Goal: Task Accomplishment & Management: Complete application form

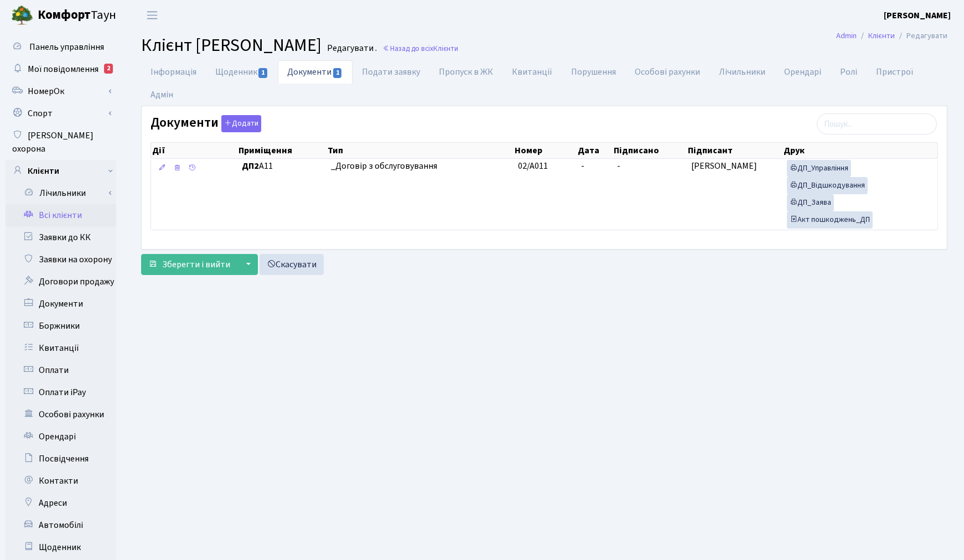
click at [65, 206] on link "Всі клієнти" at bounding box center [61, 215] width 111 height 22
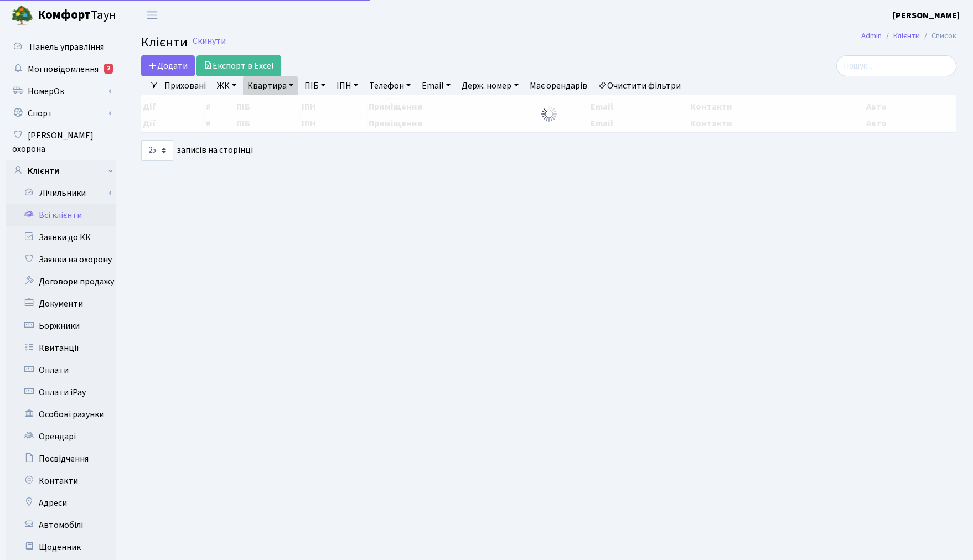
select select "25"
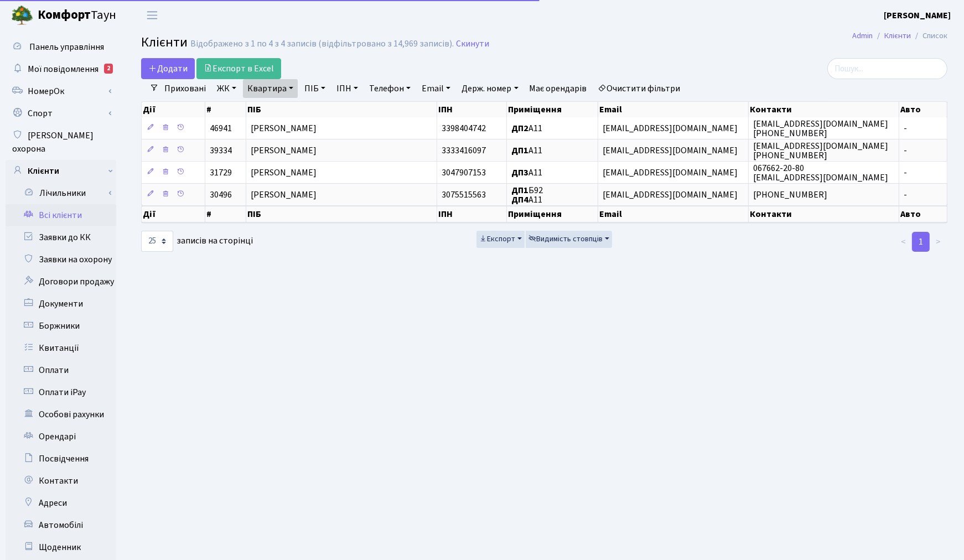
click at [635, 81] on link "Очистити фільтри" at bounding box center [639, 88] width 91 height 19
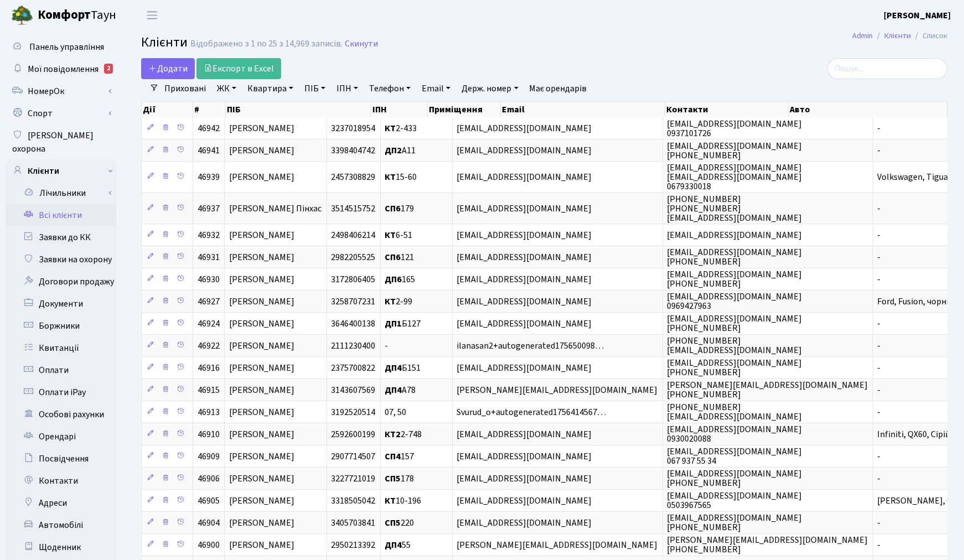
click at [327, 87] on link "ПІБ" at bounding box center [315, 88] width 30 height 19
type input "a"
type input "філатов"
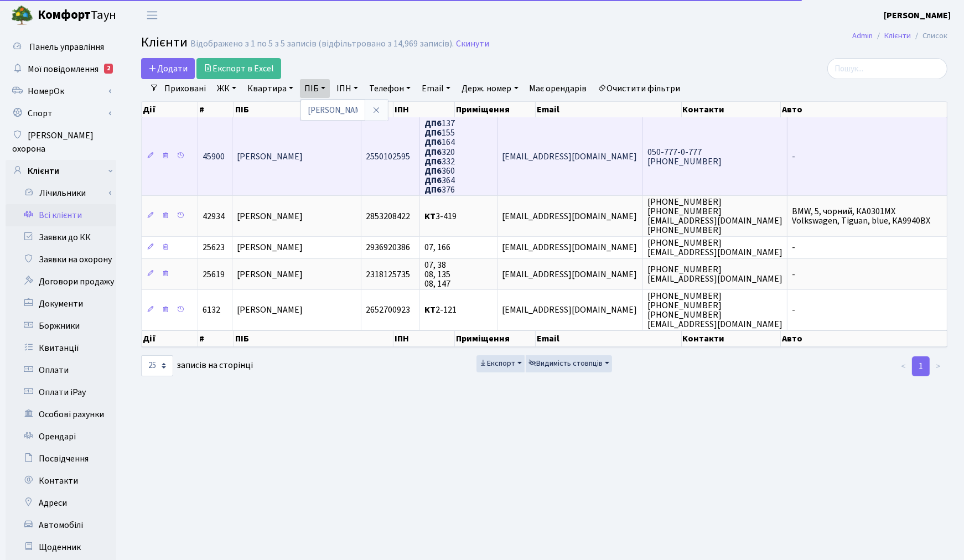
click at [347, 166] on td "[PERSON_NAME]" at bounding box center [296, 156] width 129 height 78
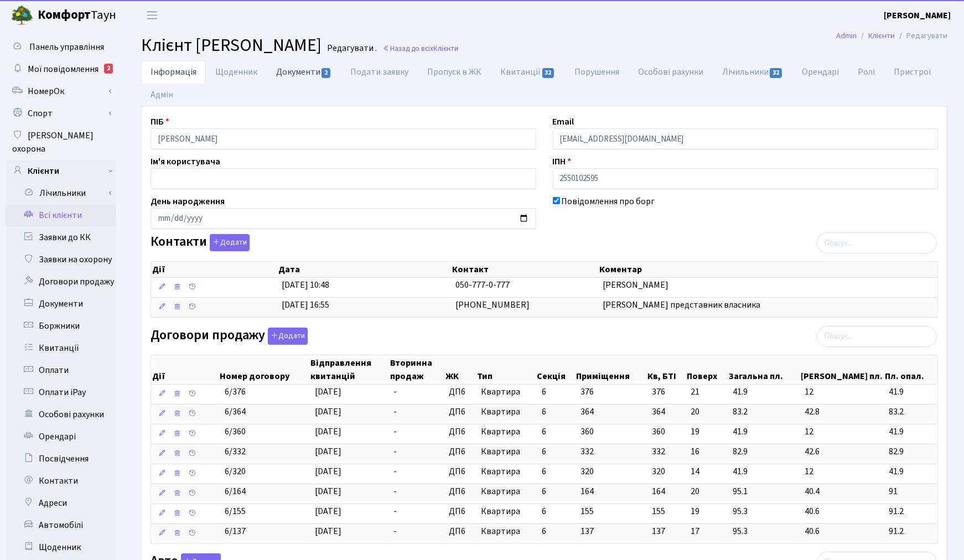
click at [296, 73] on link "Документи 2" at bounding box center [304, 71] width 74 height 23
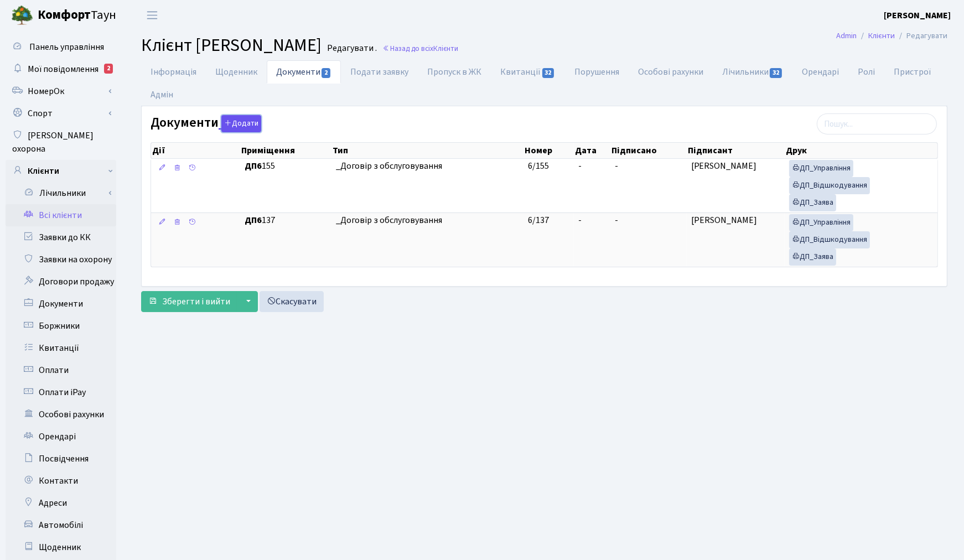
click at [250, 125] on button "Додати" at bounding box center [241, 123] width 40 height 17
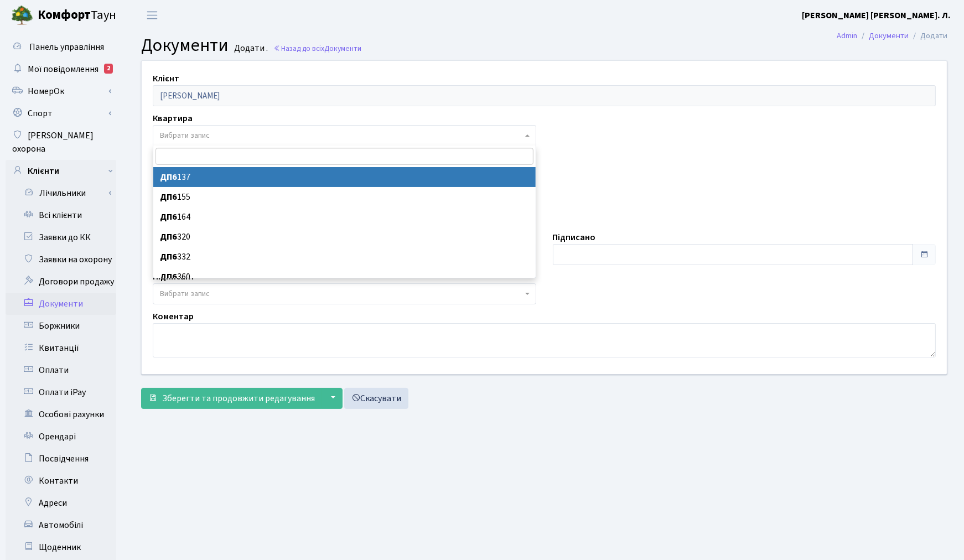
click at [178, 127] on span "Вибрати запис" at bounding box center [345, 135] width 384 height 21
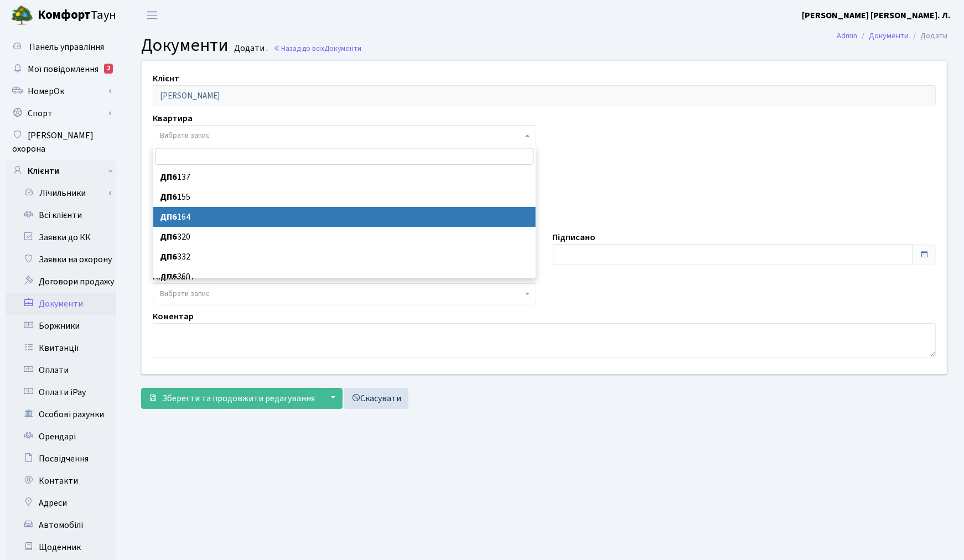
select select "176957"
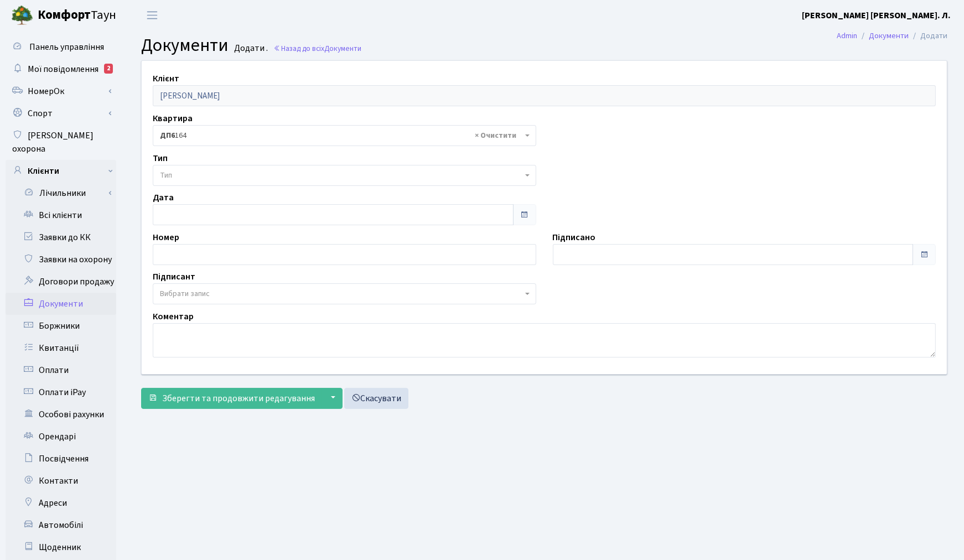
click at [188, 168] on span "Тип" at bounding box center [345, 175] width 384 height 21
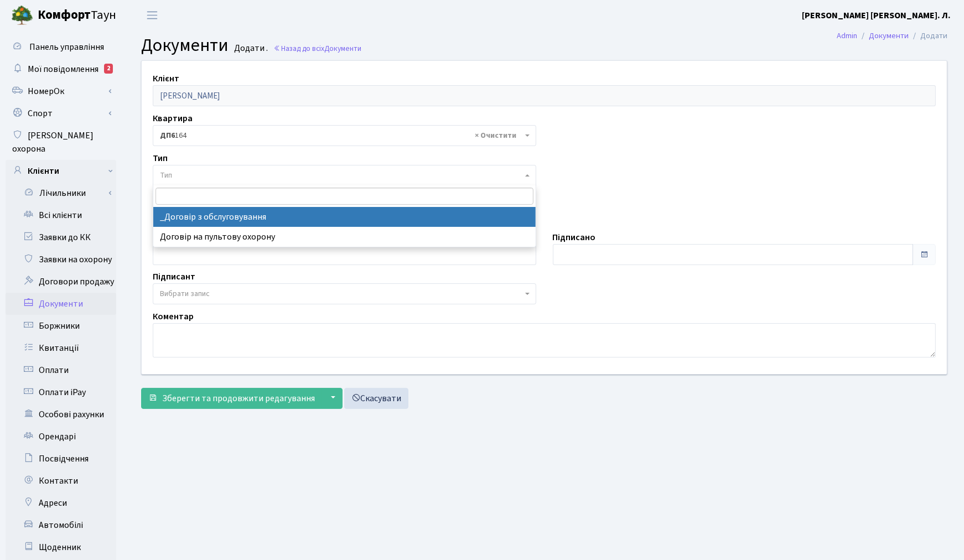
select select "289"
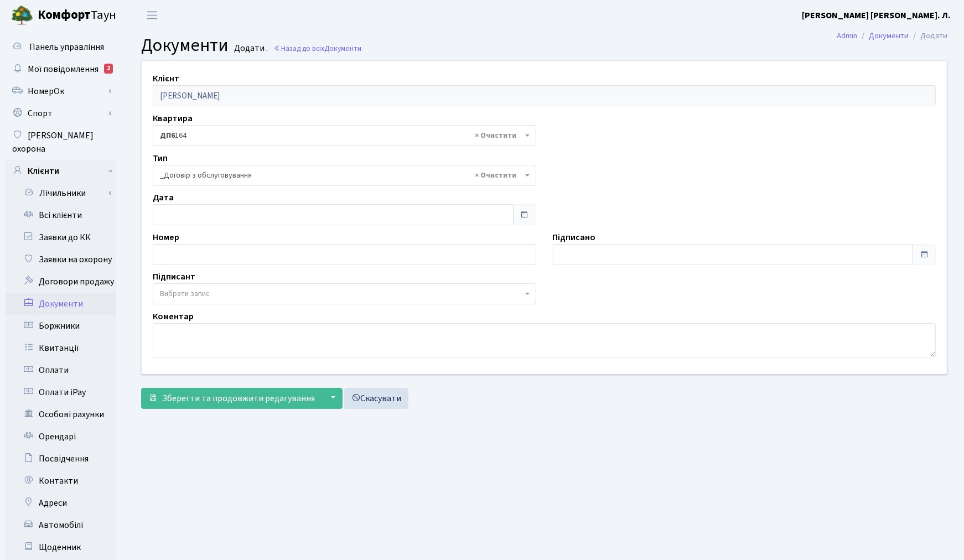
click at [210, 294] on span "Вибрати запис" at bounding box center [185, 293] width 50 height 11
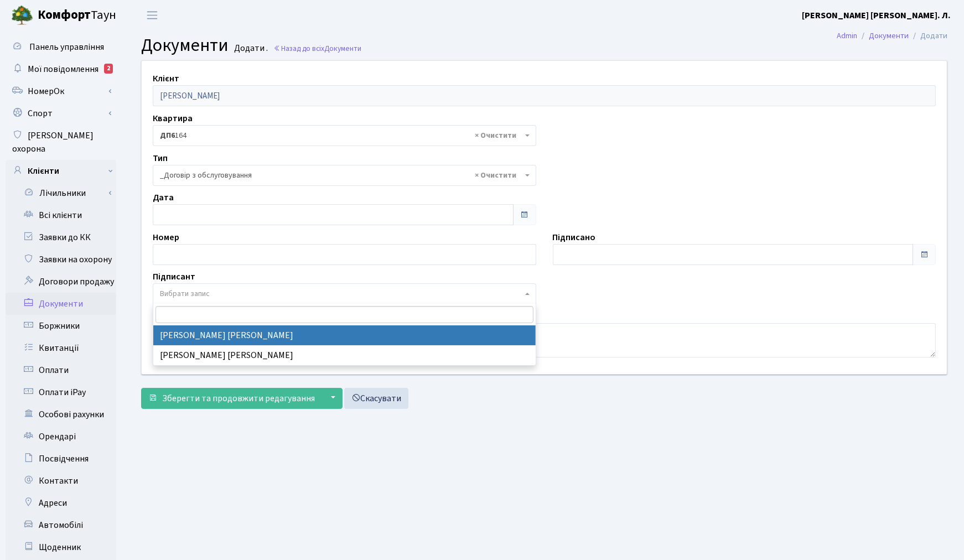
select select "74"
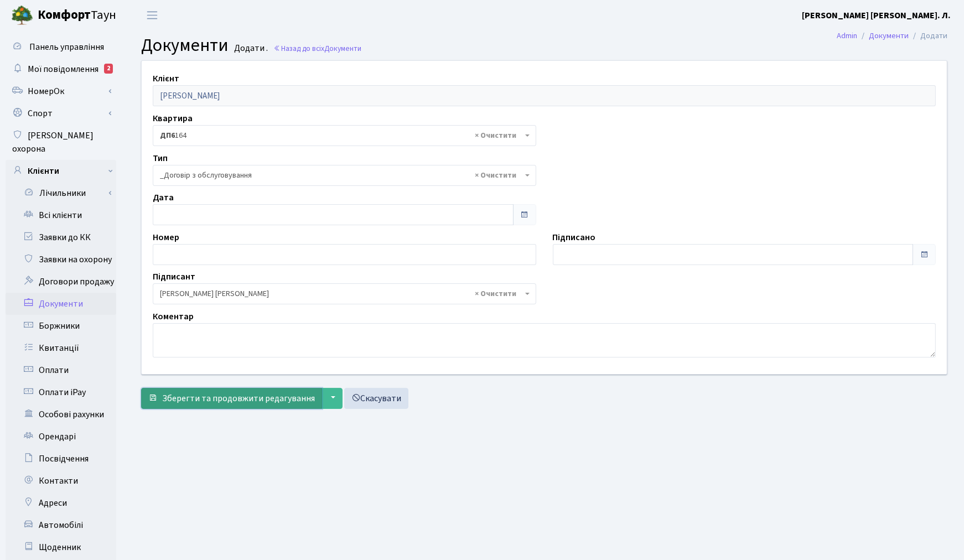
click at [205, 402] on span "Зберегти та продовжити редагування" at bounding box center [238, 398] width 153 height 12
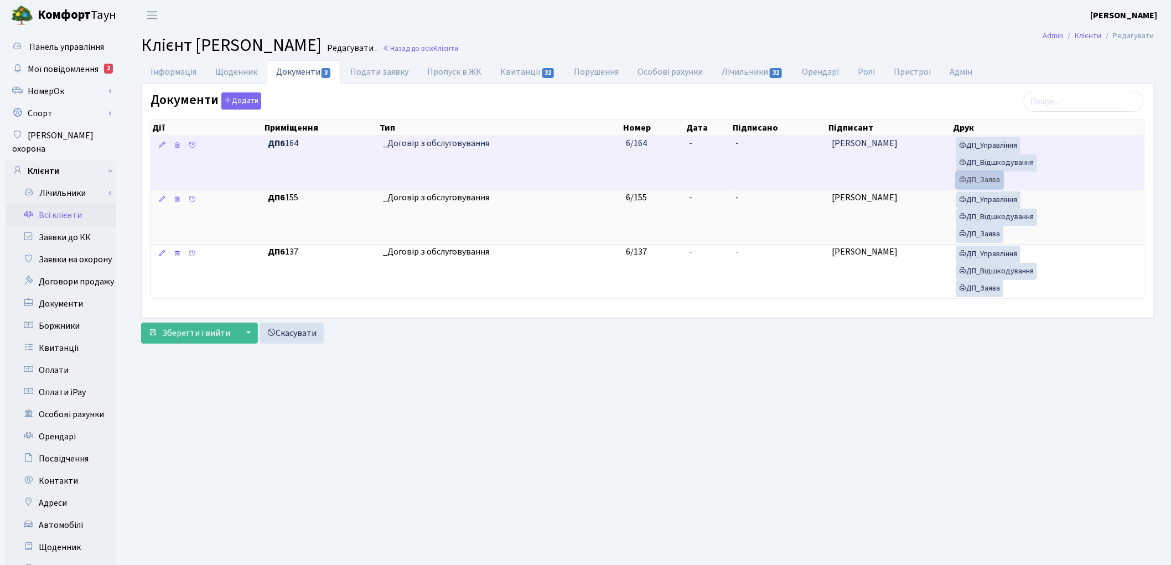
click at [979, 187] on link "ДП_Заява" at bounding box center [979, 180] width 47 height 17
click at [1004, 164] on link "ДП_Відшкодування" at bounding box center [996, 162] width 81 height 17
click at [1017, 149] on link "ДП_Управління" at bounding box center [988, 145] width 64 height 17
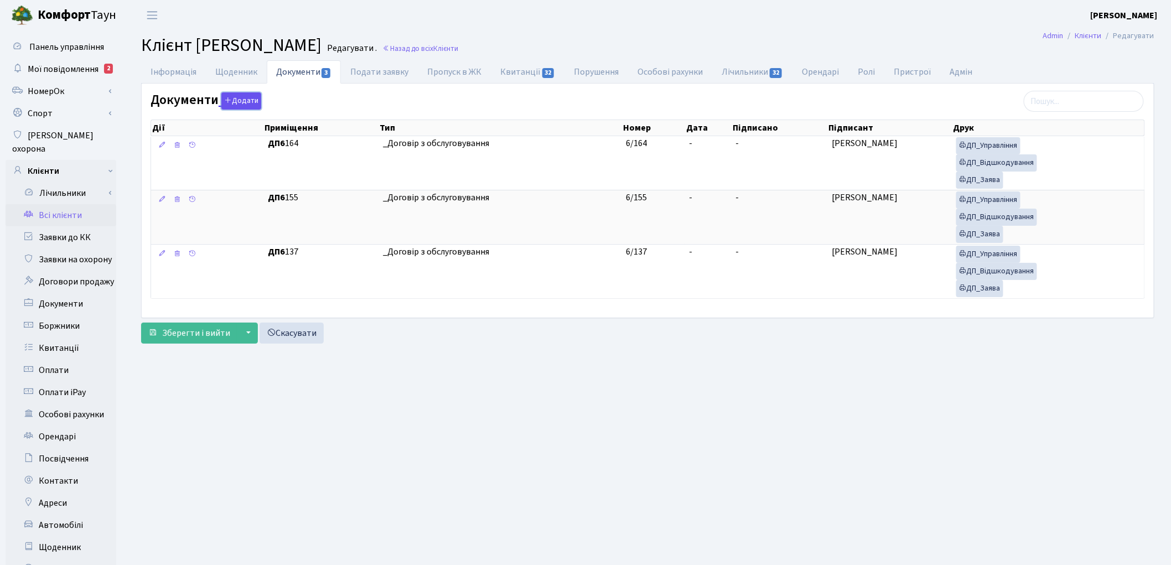
click at [236, 94] on button "Додати" at bounding box center [241, 100] width 40 height 17
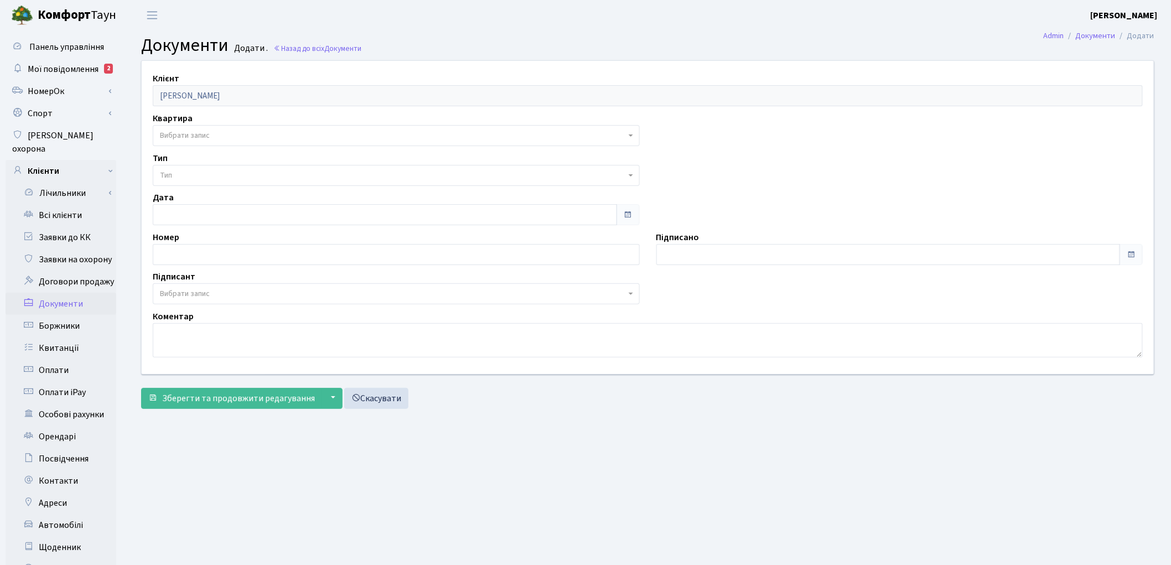
click at [225, 129] on span "Вибрати запис" at bounding box center [396, 135] width 487 height 21
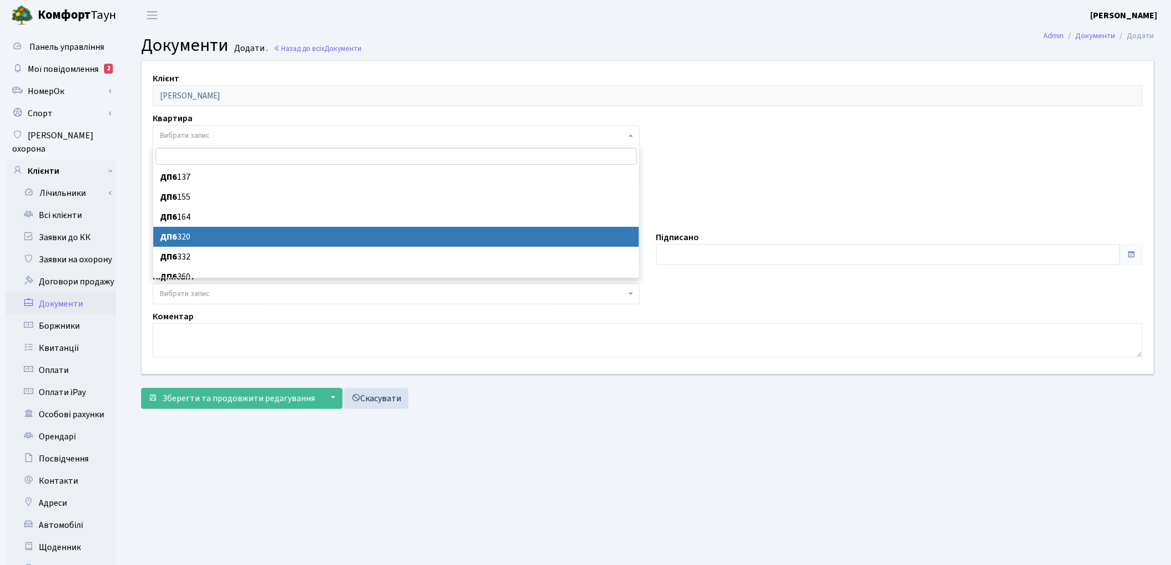
select select "177100"
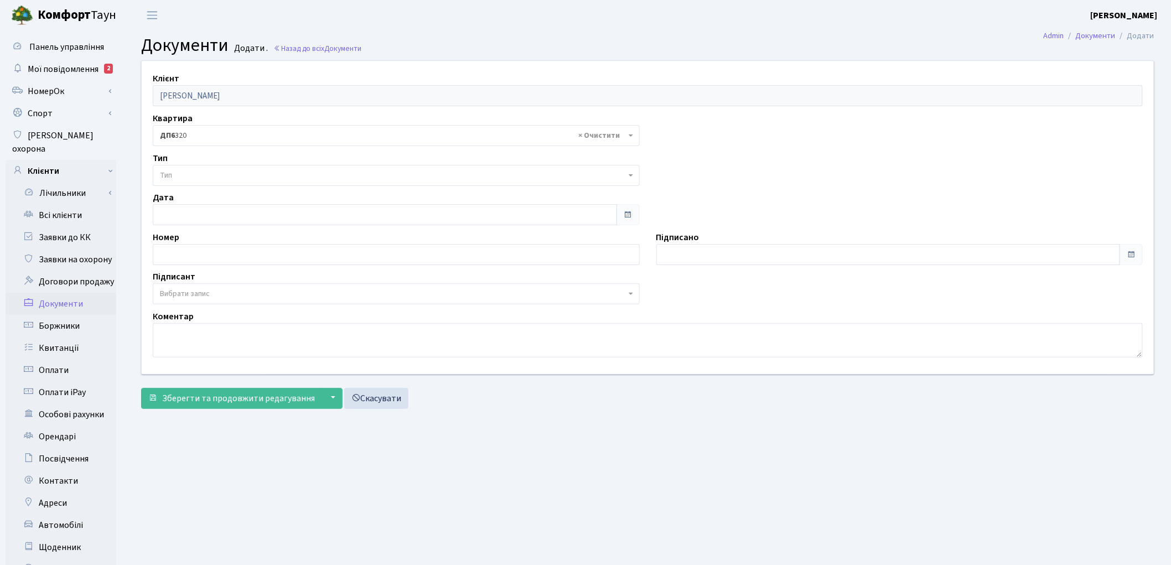
click at [168, 178] on span "Тип" at bounding box center [166, 175] width 12 height 11
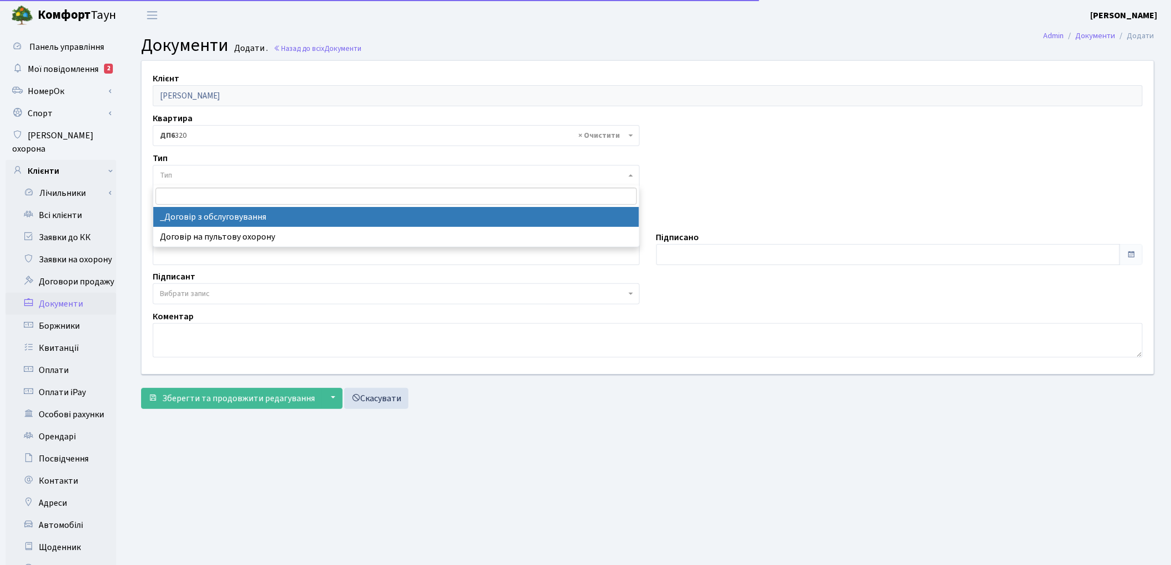
select select "289"
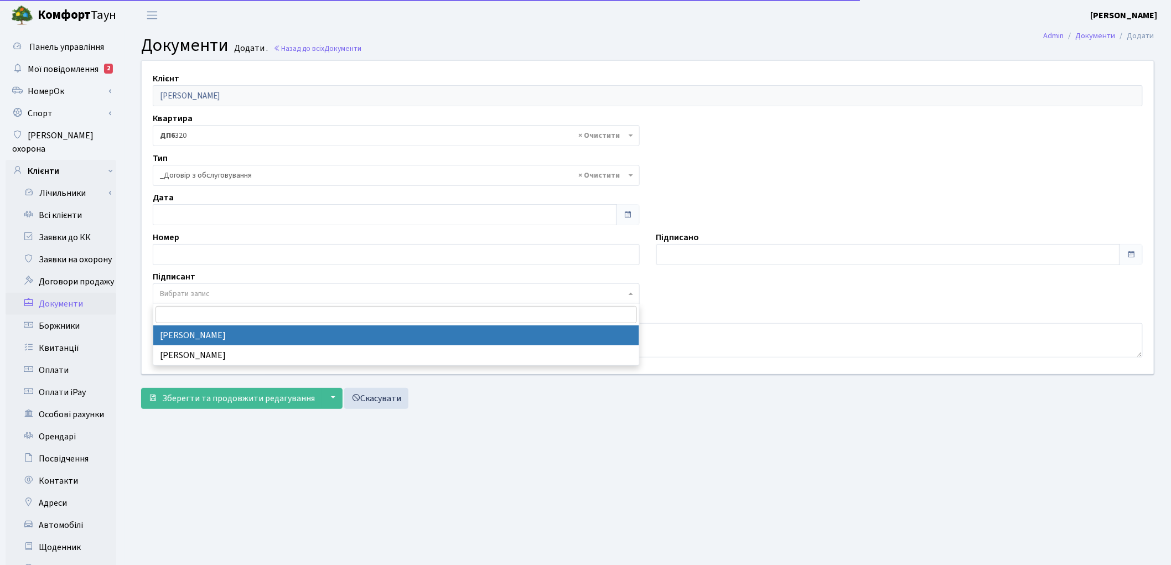
click at [190, 295] on span "Вибрати запис" at bounding box center [185, 293] width 50 height 11
select select "74"
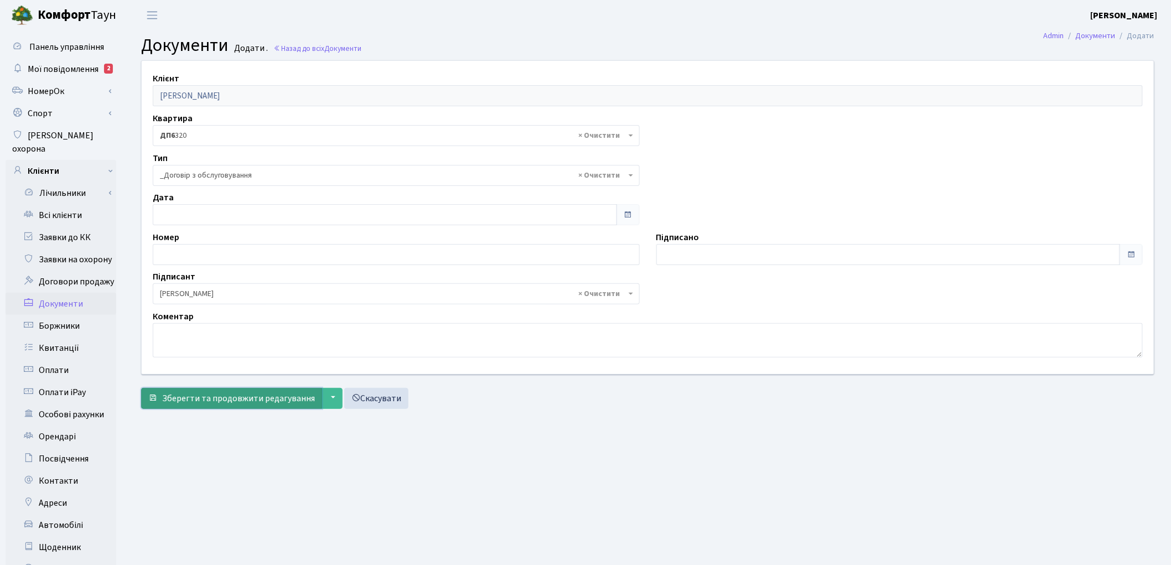
click at [213, 404] on span "Зберегти та продовжити редагування" at bounding box center [238, 398] width 153 height 12
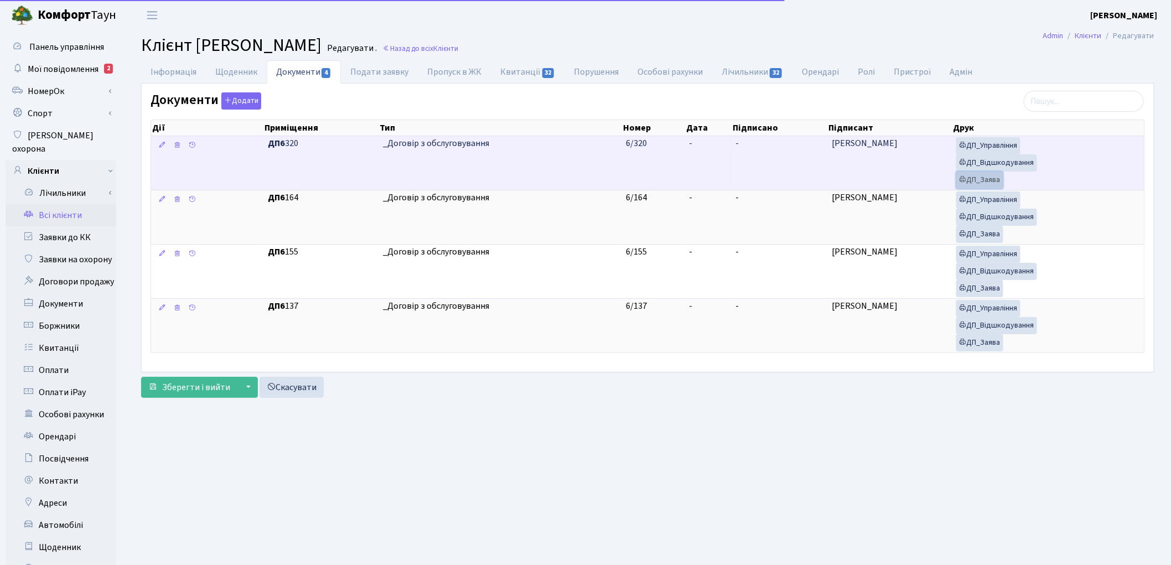
click at [973, 183] on link "ДП_Заява" at bounding box center [979, 180] width 47 height 17
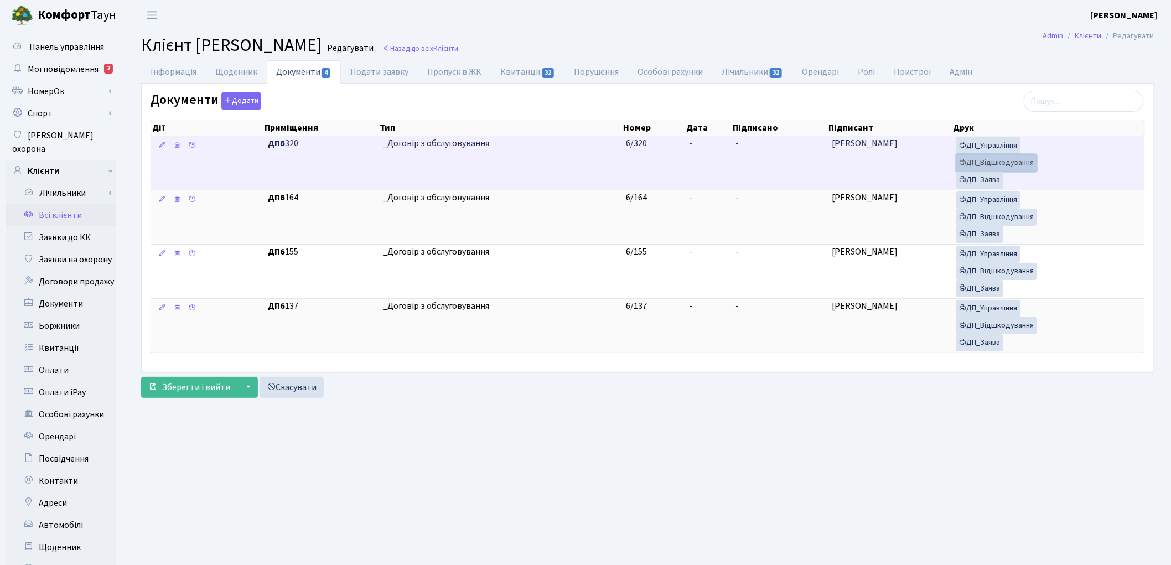
click at [970, 161] on link "ДП_Відшкодування" at bounding box center [996, 162] width 81 height 17
click at [1006, 145] on link "ДП_Управління" at bounding box center [988, 145] width 64 height 17
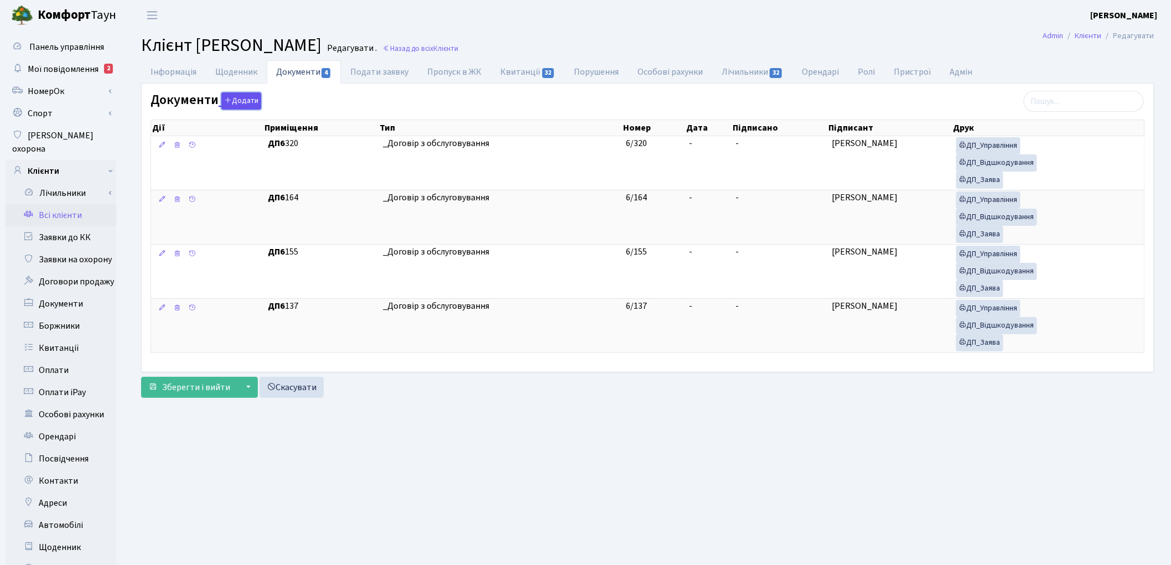
click at [246, 100] on button "Додати" at bounding box center [241, 100] width 40 height 17
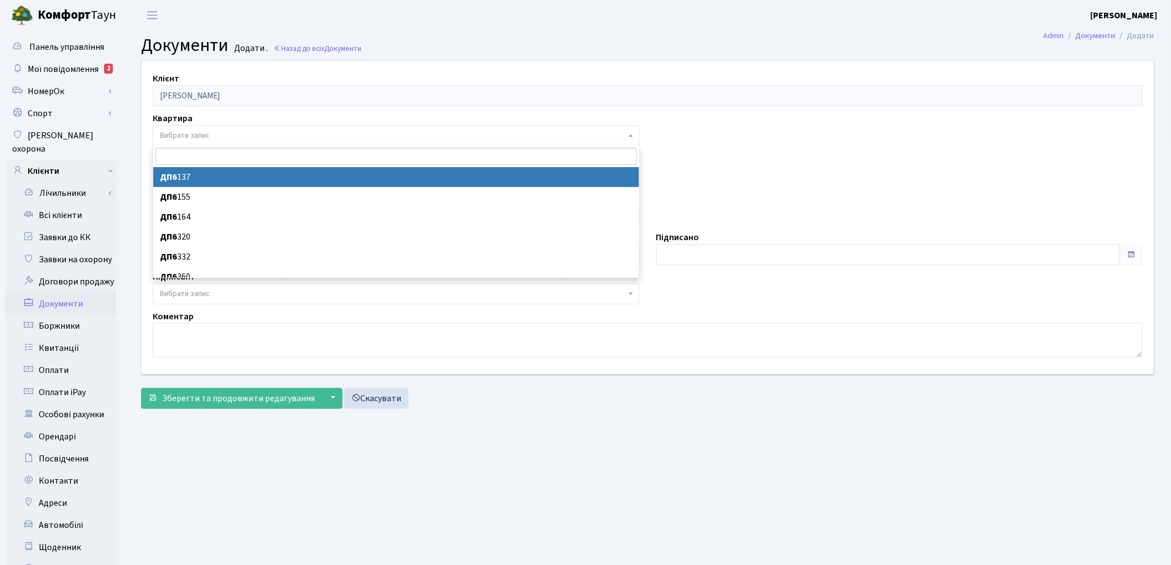
click at [236, 136] on span "Вибрати запис" at bounding box center [393, 135] width 466 height 11
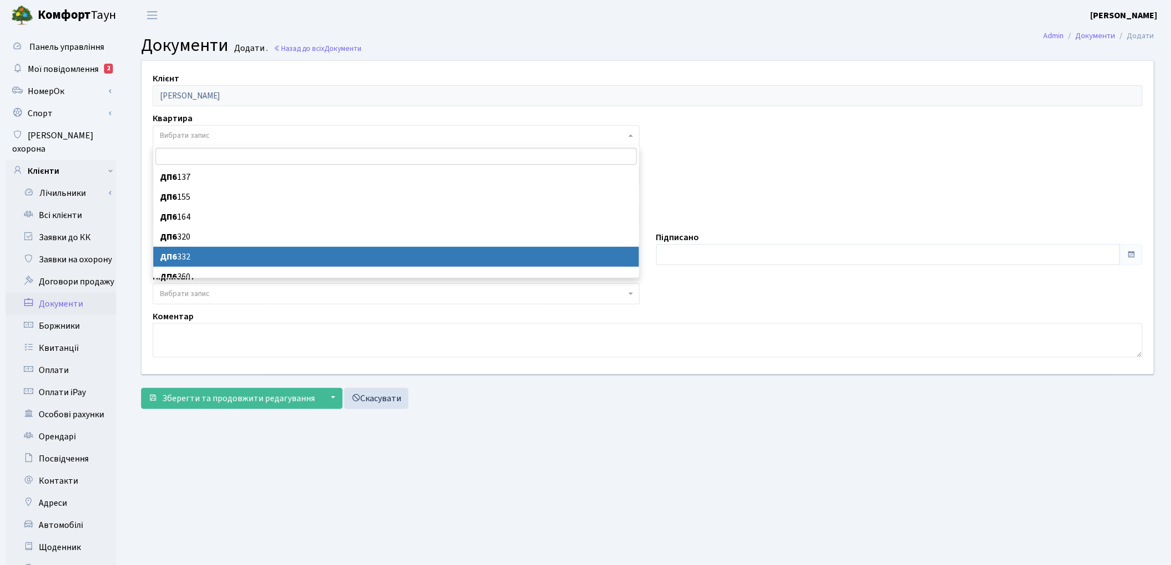
select select "177112"
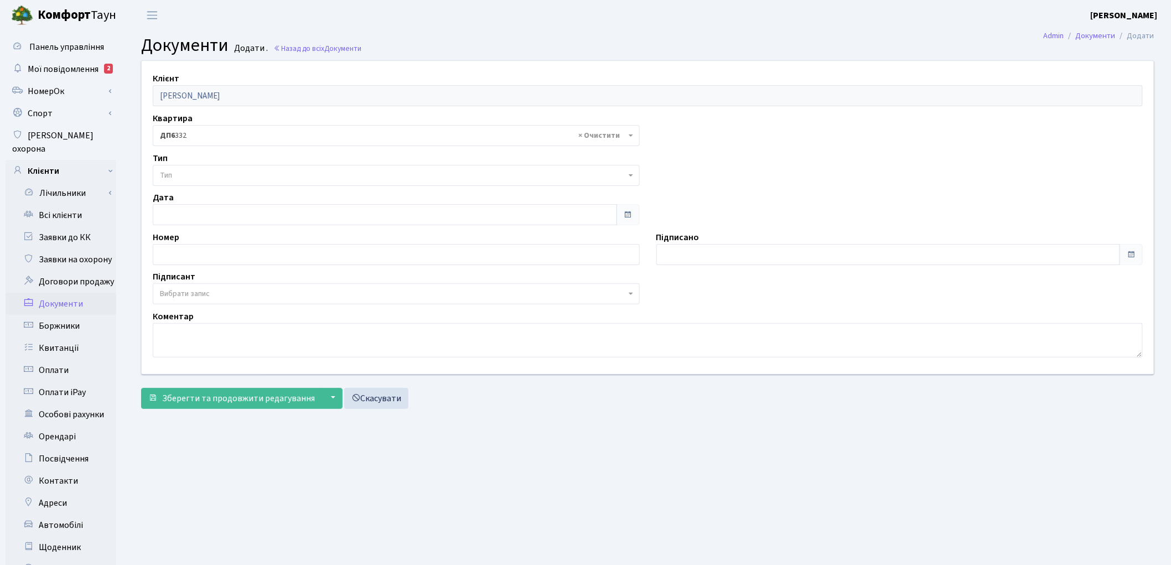
click at [218, 170] on span "Тип" at bounding box center [393, 175] width 466 height 11
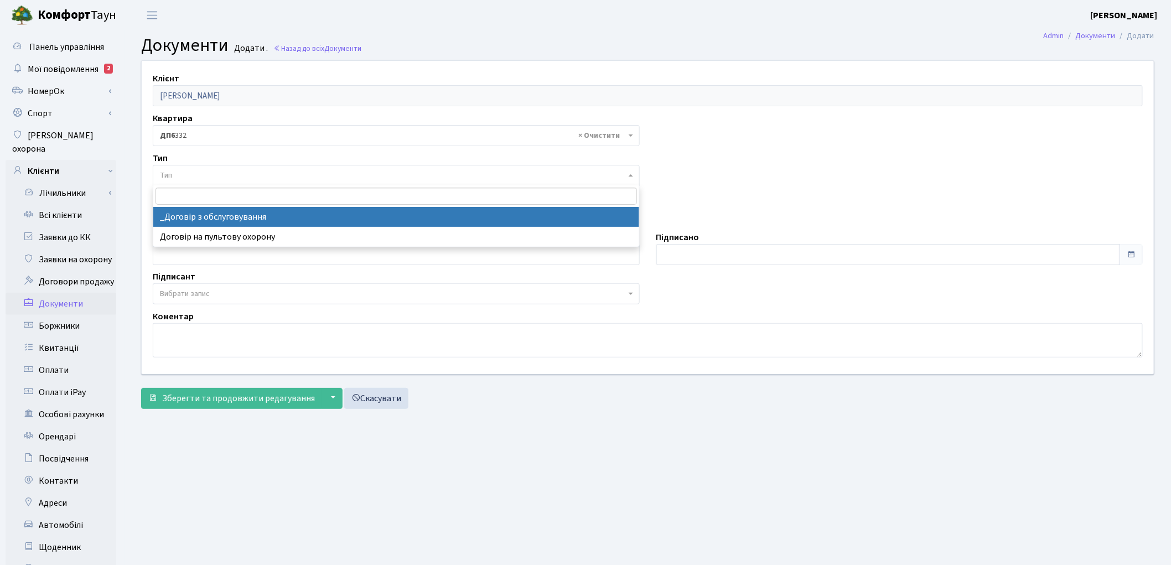
select select "289"
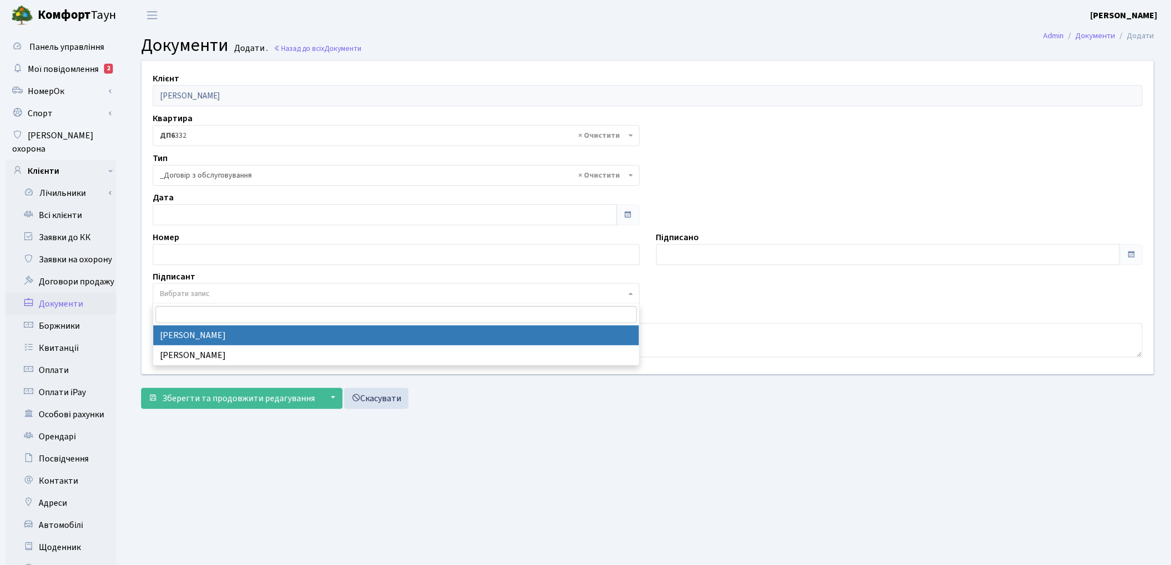
click at [223, 291] on span "Вибрати запис" at bounding box center [393, 293] width 466 height 11
select select "74"
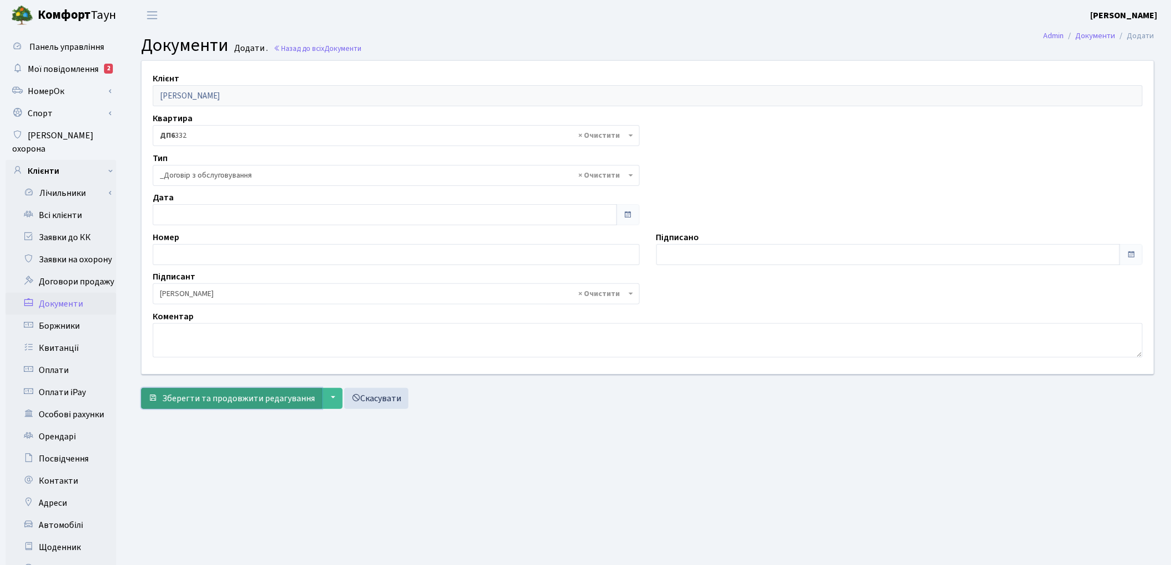
click at [218, 395] on span "Зберегти та продовжити редагування" at bounding box center [238, 398] width 153 height 12
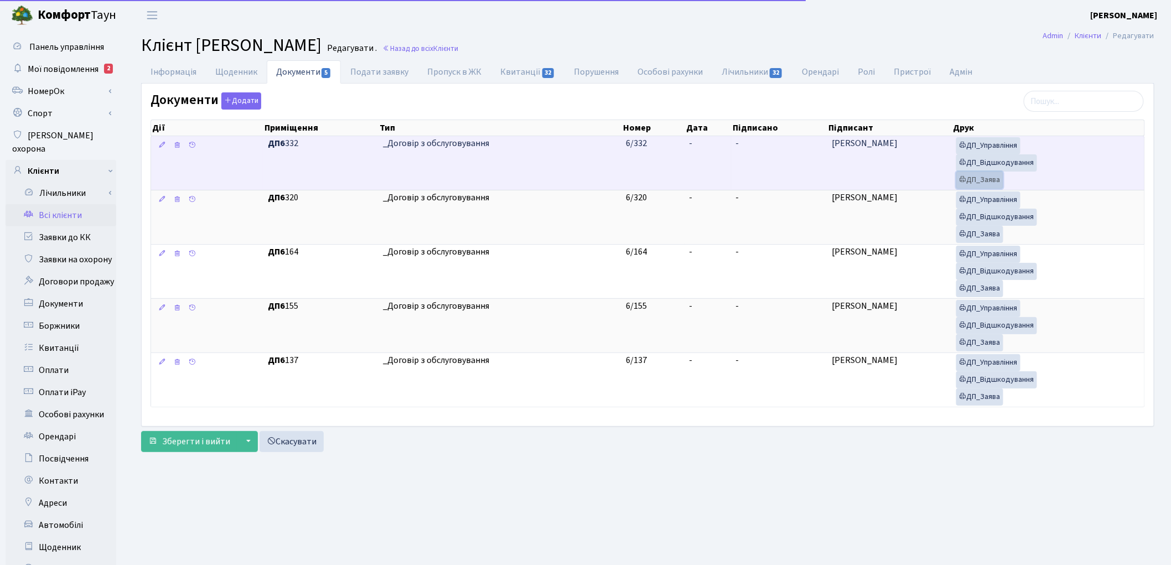
click at [995, 179] on link "ДП_Заява" at bounding box center [979, 180] width 47 height 17
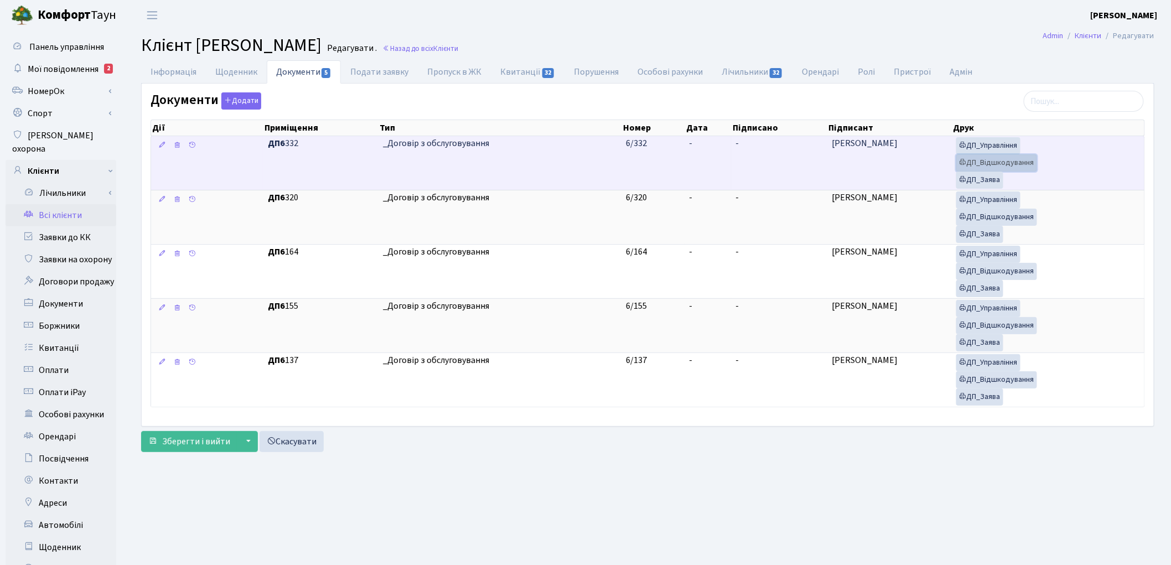
click at [974, 161] on link "ДП_Відшкодування" at bounding box center [996, 162] width 81 height 17
click at [963, 149] on icon at bounding box center [963, 145] width 8 height 8
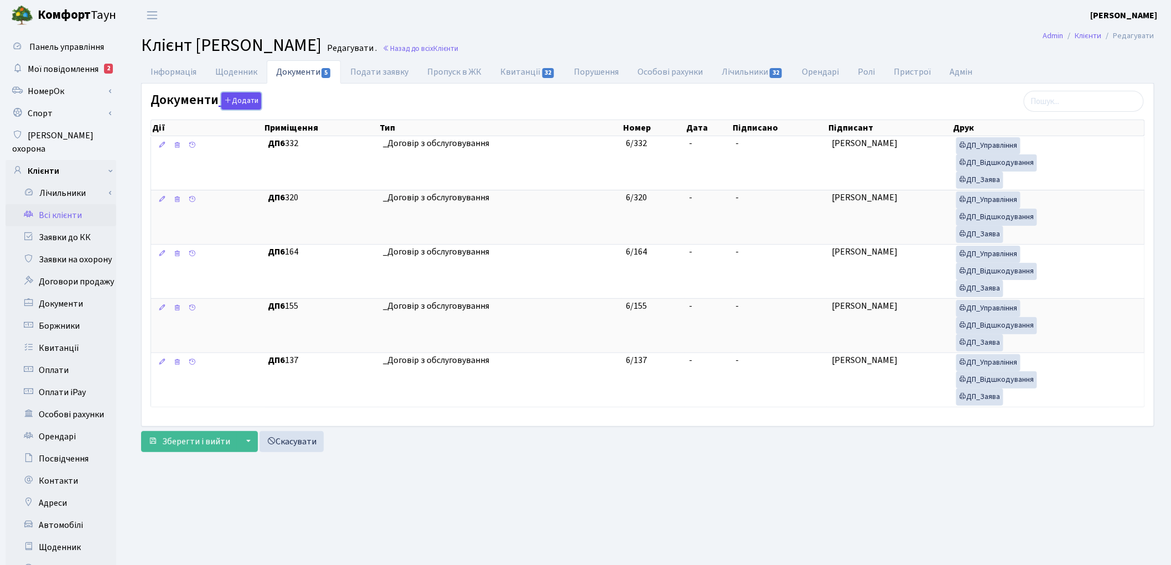
click at [252, 100] on button "Додати" at bounding box center [241, 100] width 40 height 17
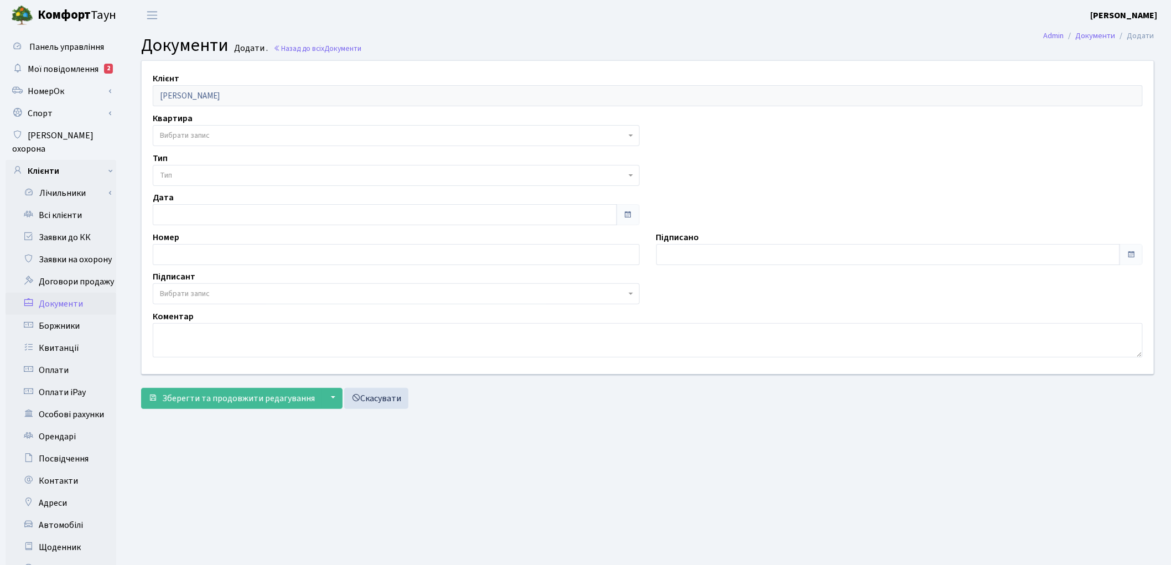
click at [275, 133] on span "Вибрати запис" at bounding box center [393, 135] width 466 height 11
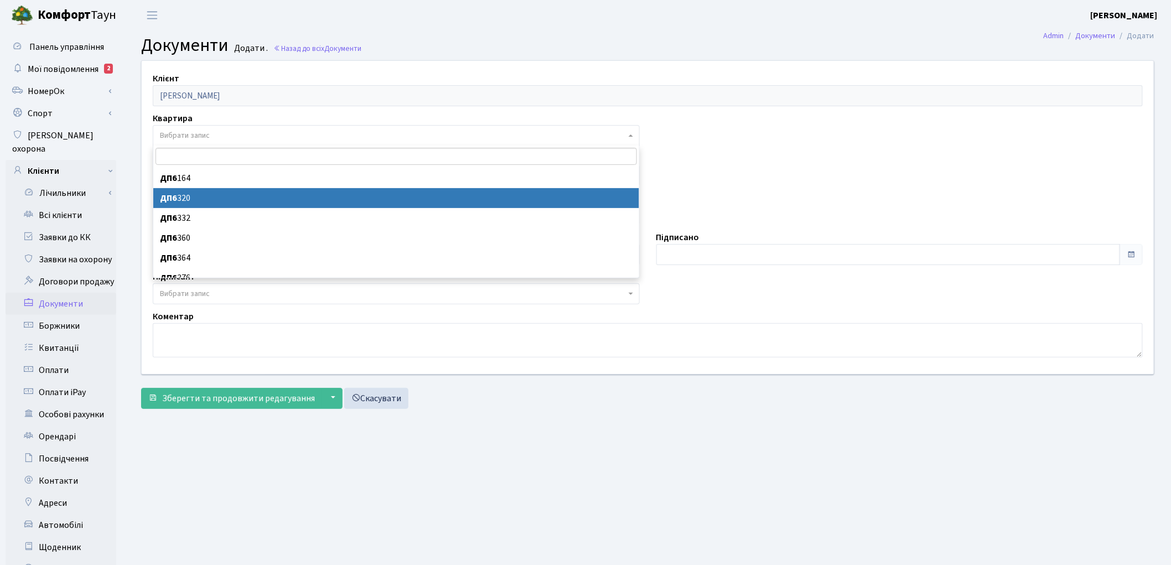
scroll to position [48, 0]
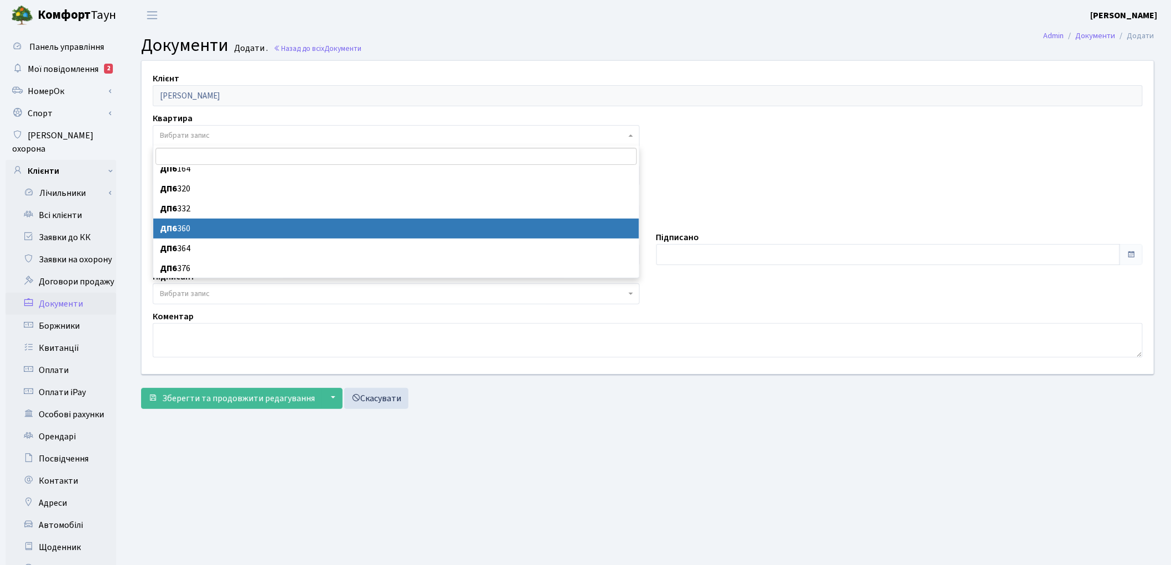
select select "177135"
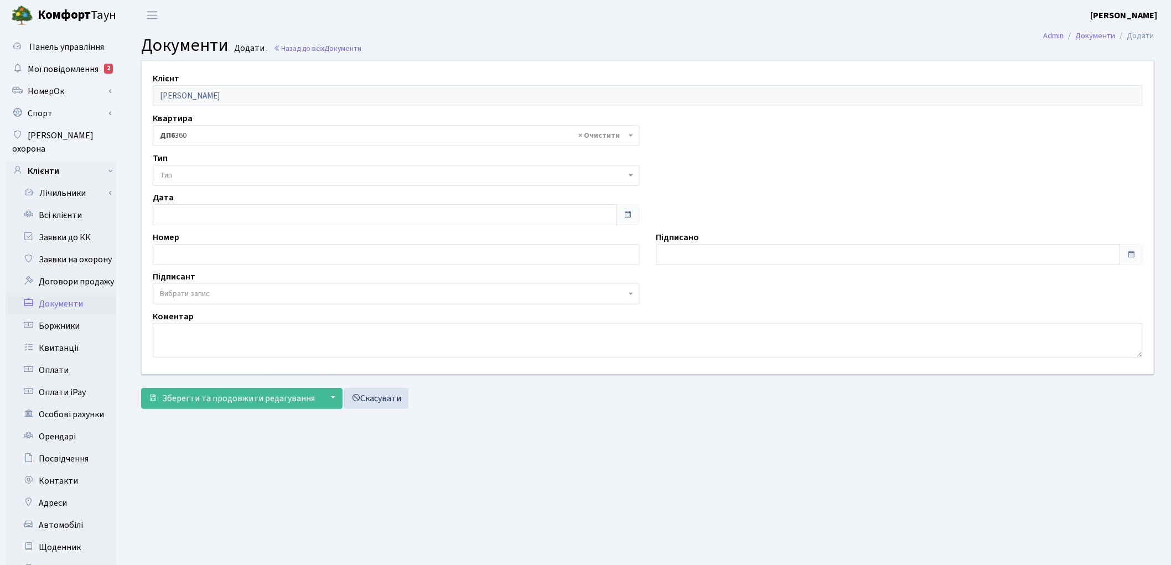
click at [230, 170] on span "Тип" at bounding box center [393, 175] width 466 height 11
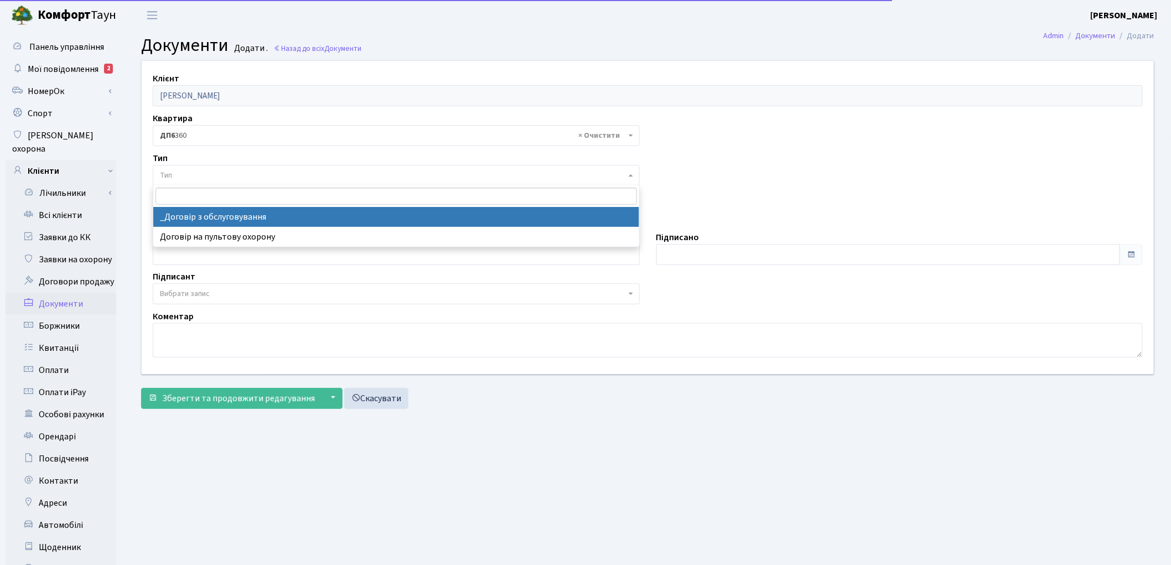
select select "289"
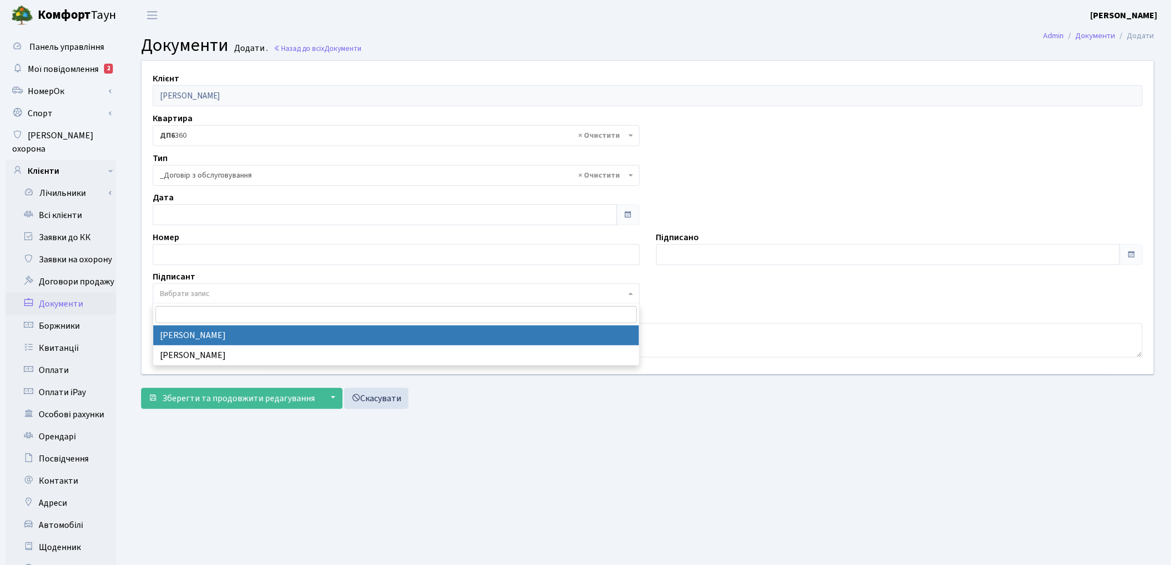
click at [239, 297] on span "Вибрати запис" at bounding box center [393, 293] width 466 height 11
select select "74"
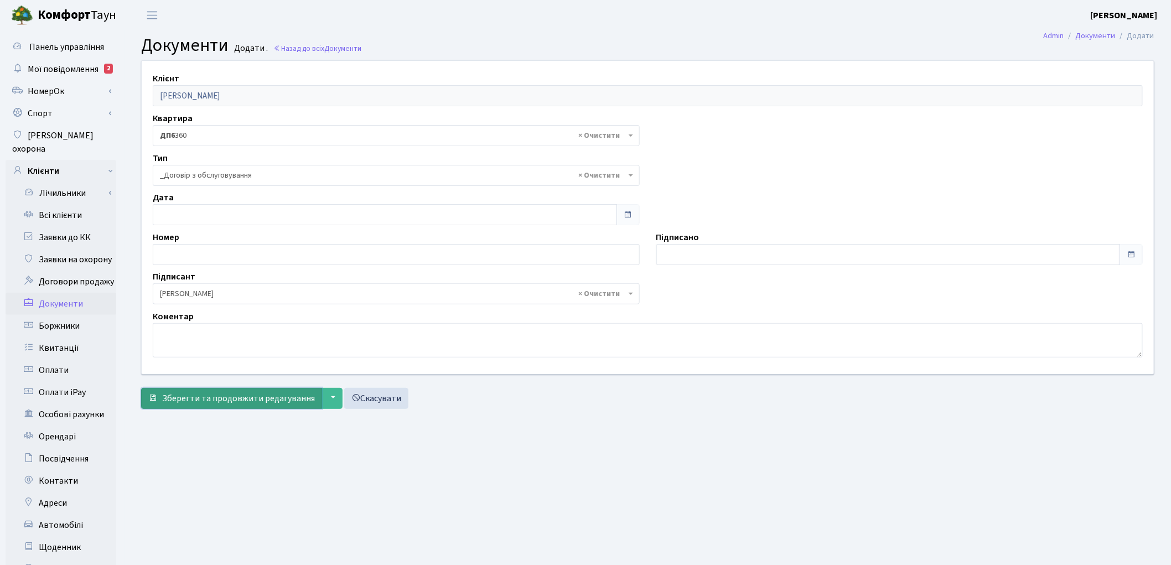
click at [228, 401] on span "Зберегти та продовжити редагування" at bounding box center [238, 398] width 153 height 12
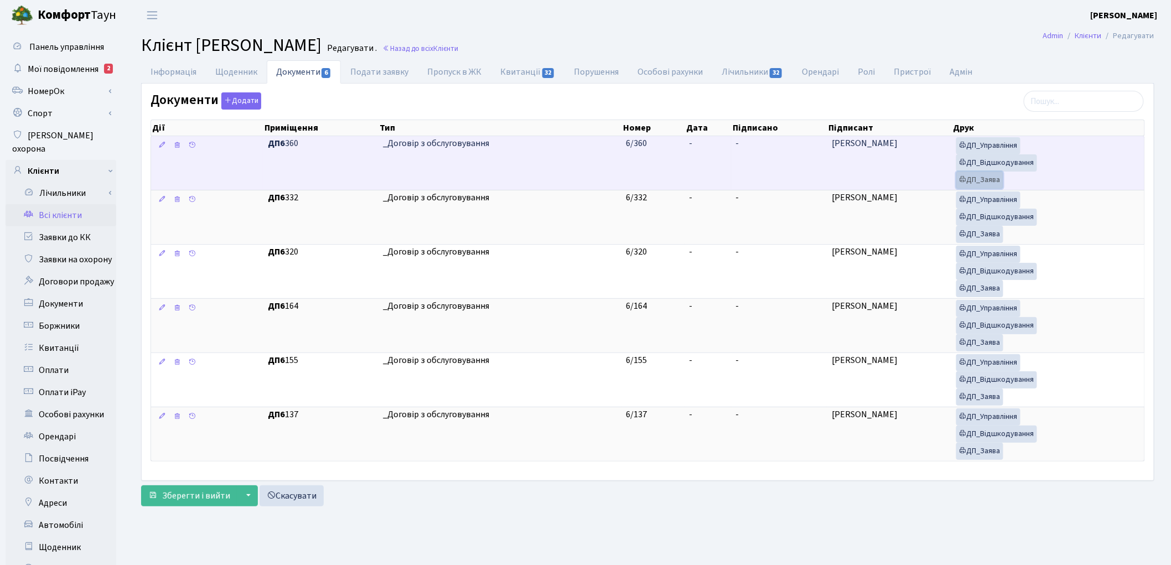
click at [989, 183] on link "ДП_Заява" at bounding box center [979, 180] width 47 height 17
click at [980, 167] on link "ДП_Відшкодування" at bounding box center [996, 162] width 81 height 17
click at [975, 148] on link "ДП_Управління" at bounding box center [988, 145] width 64 height 17
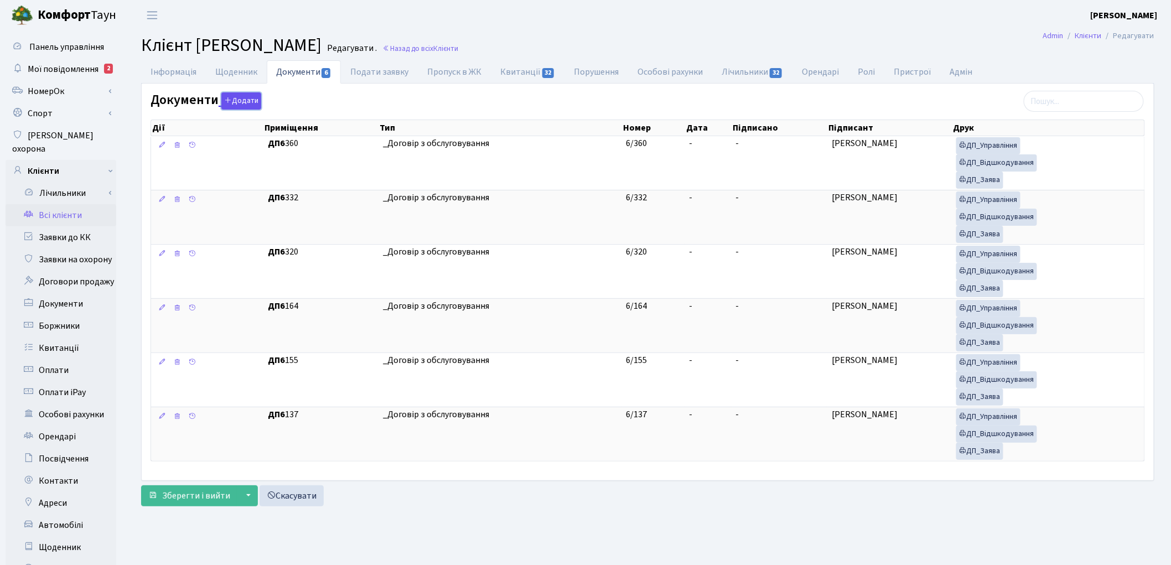
click at [247, 102] on button "Додати" at bounding box center [241, 100] width 40 height 17
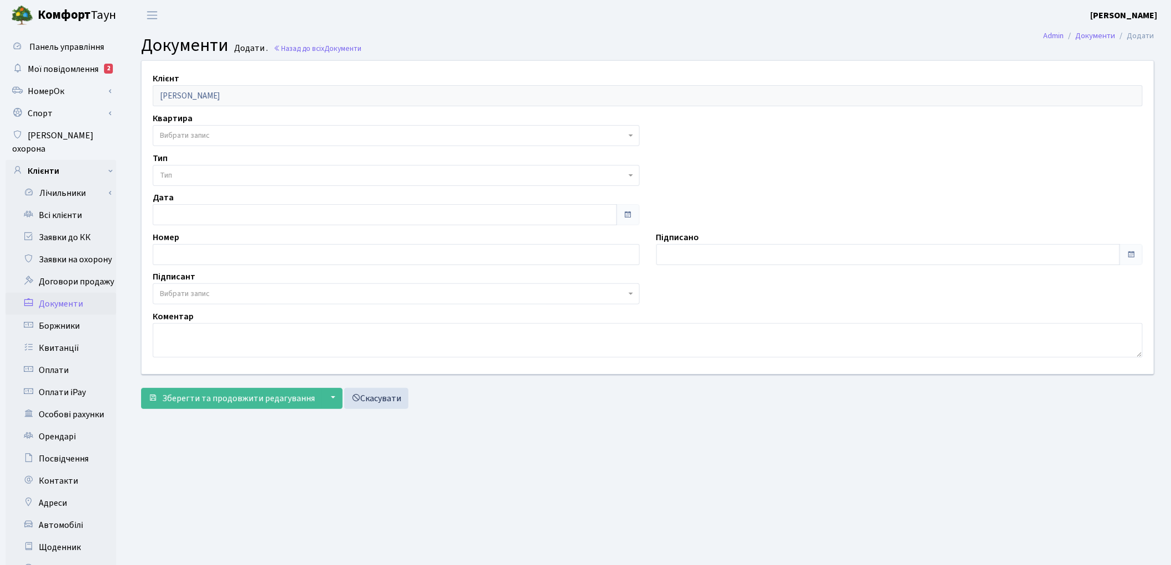
click at [196, 133] on span "Вибрати запис" at bounding box center [185, 135] width 50 height 11
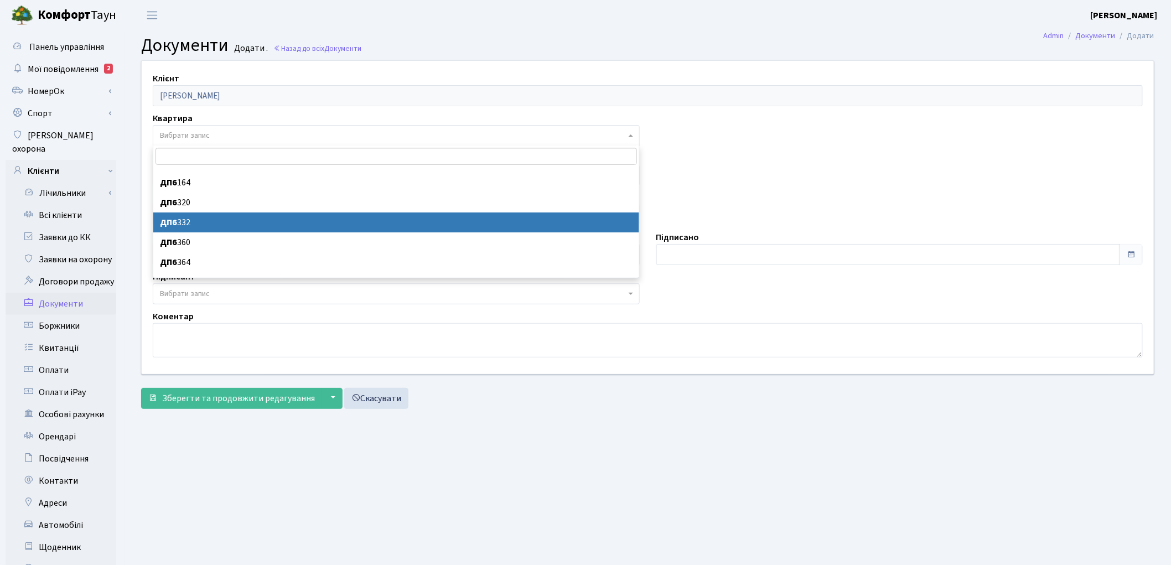
scroll to position [48, 0]
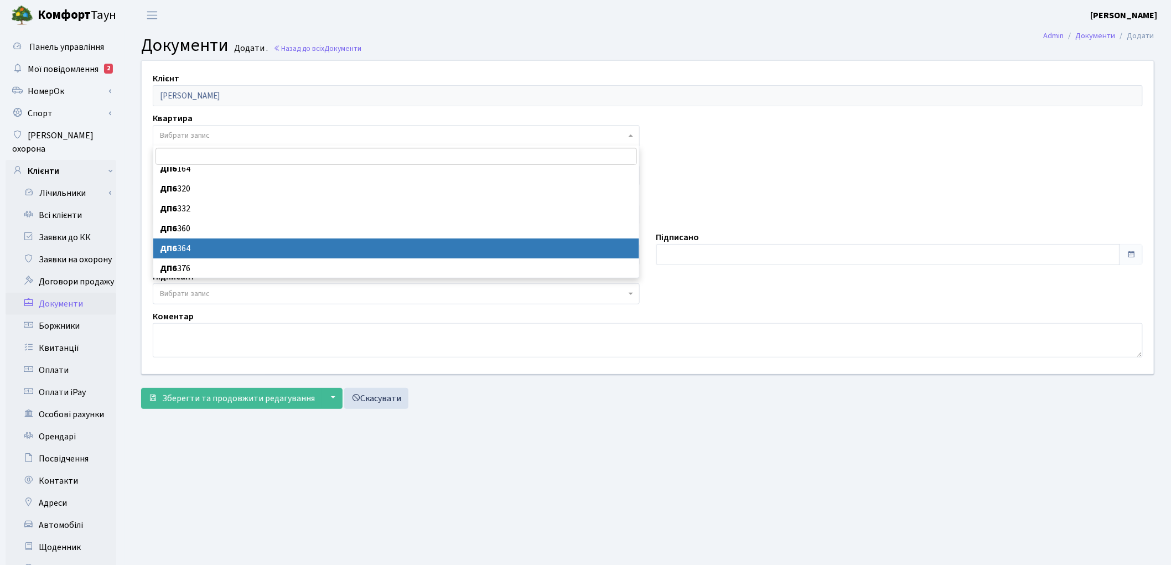
select select "177139"
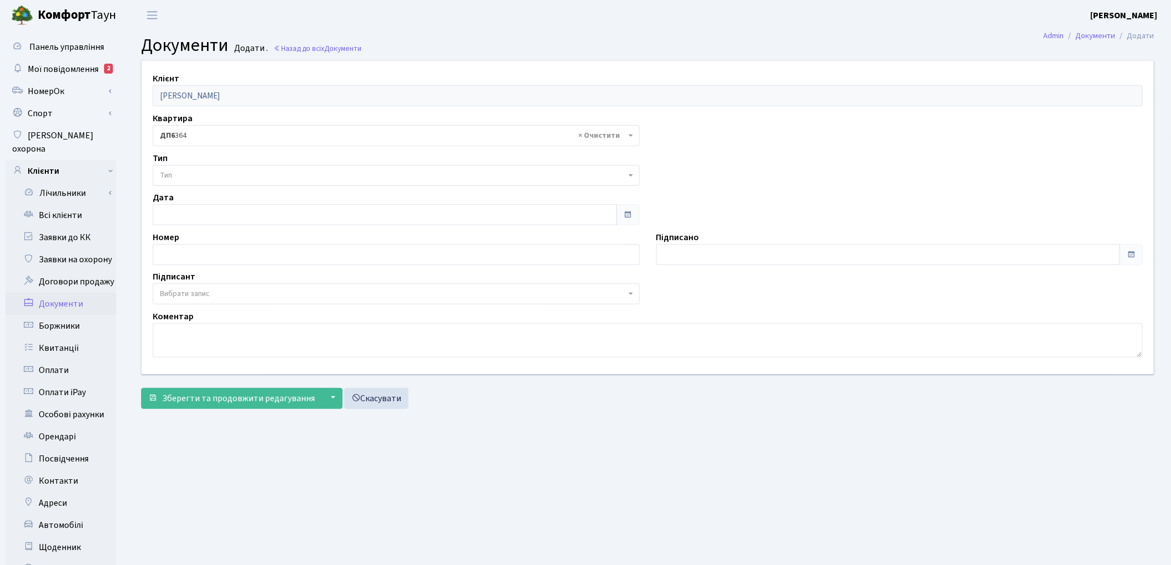
click at [227, 175] on span "Тип" at bounding box center [393, 175] width 466 height 11
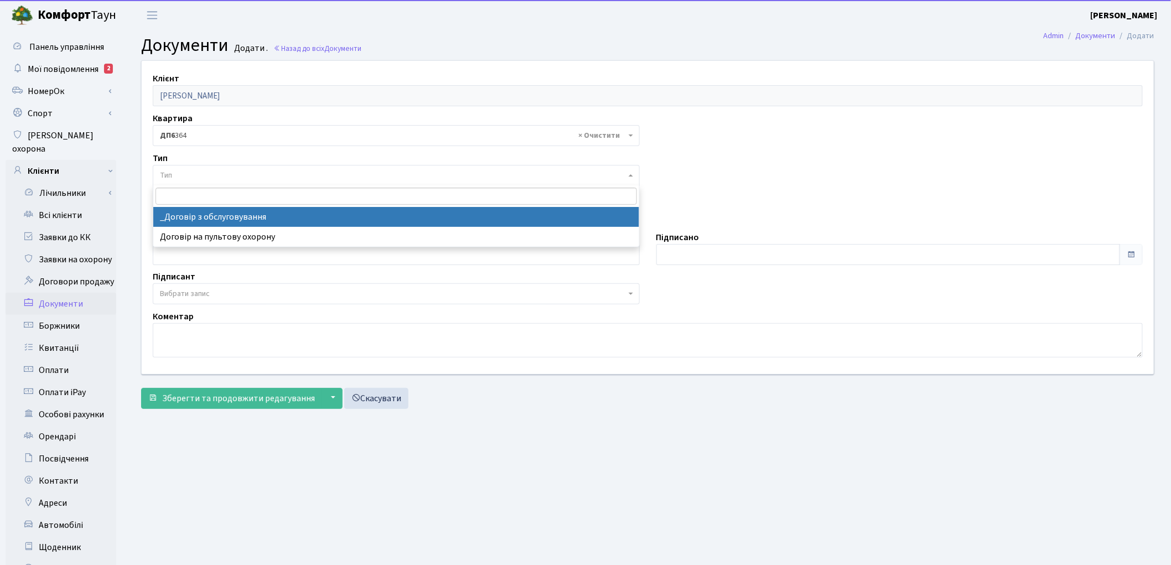
select select "289"
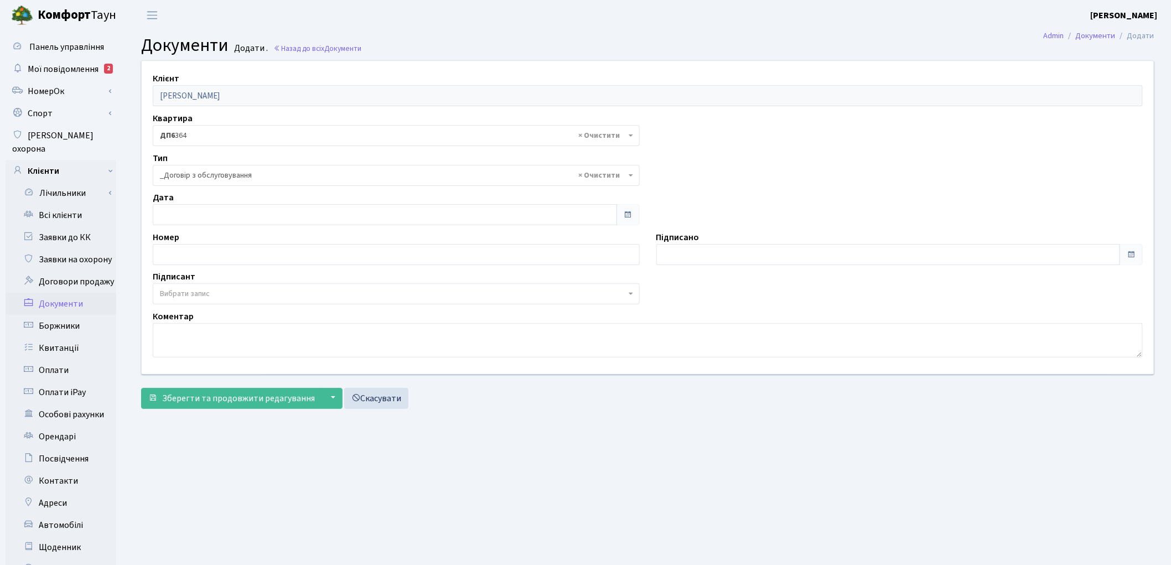
click at [210, 292] on span "Вибрати запис" at bounding box center [185, 293] width 50 height 11
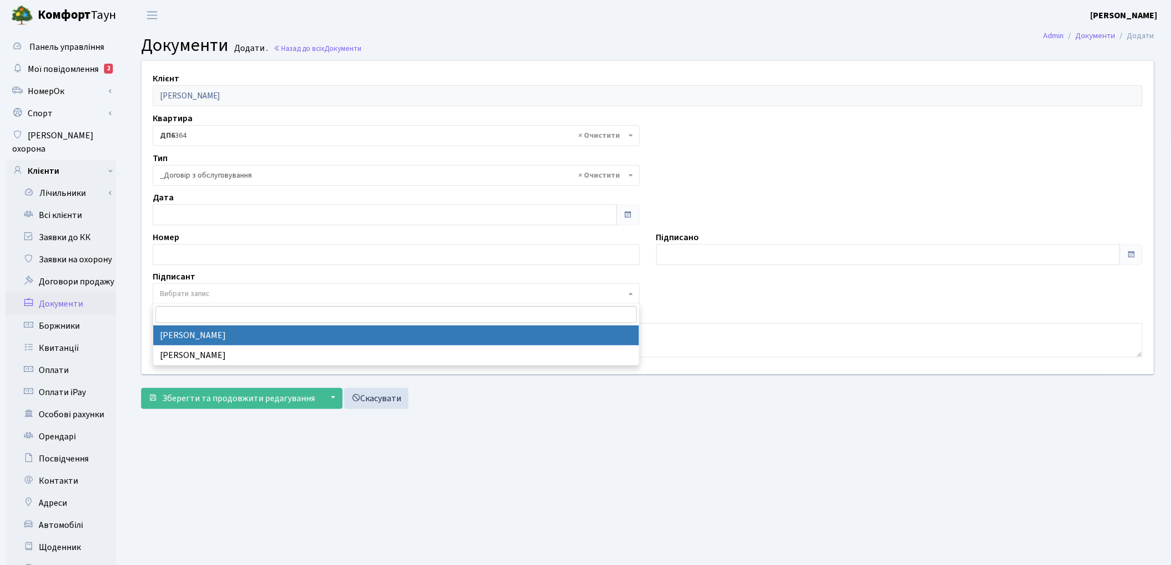
select select "74"
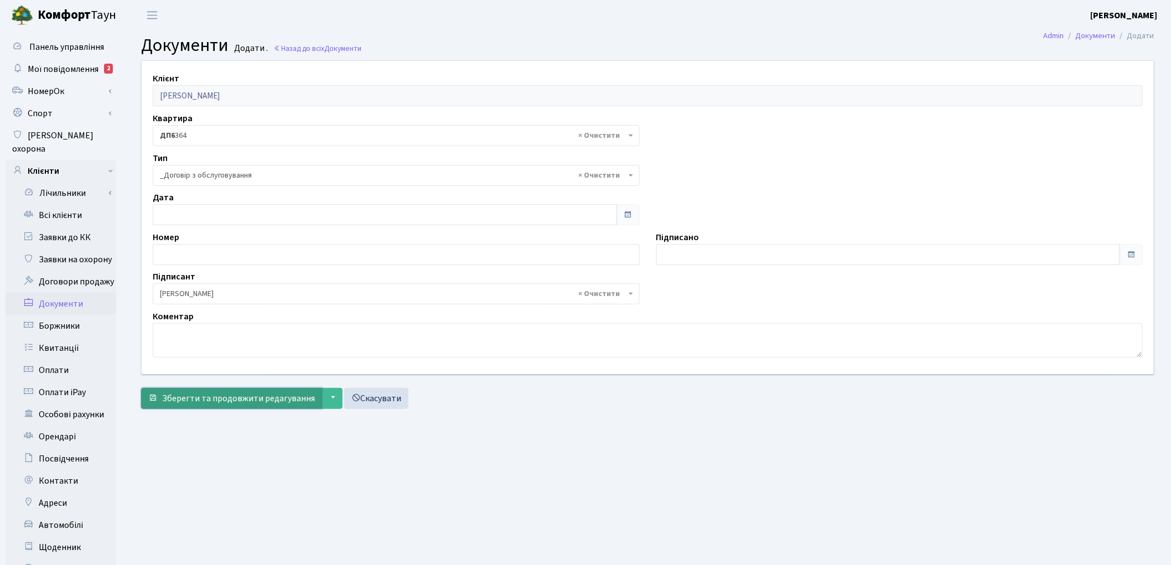
click at [214, 396] on span "Зберегти та продовжити редагування" at bounding box center [238, 398] width 153 height 12
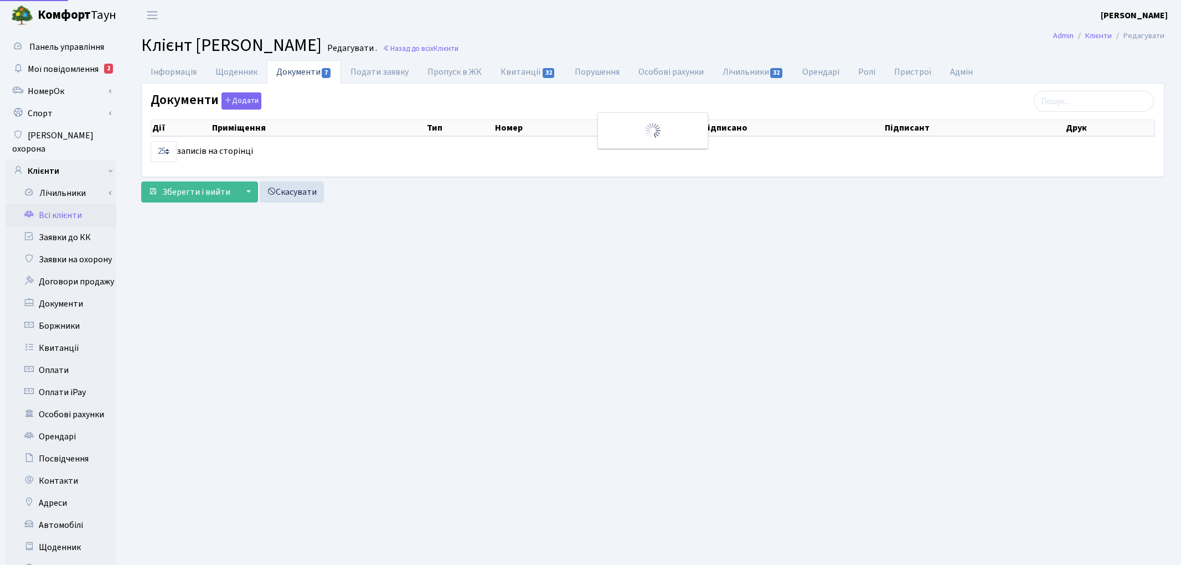
select select "25"
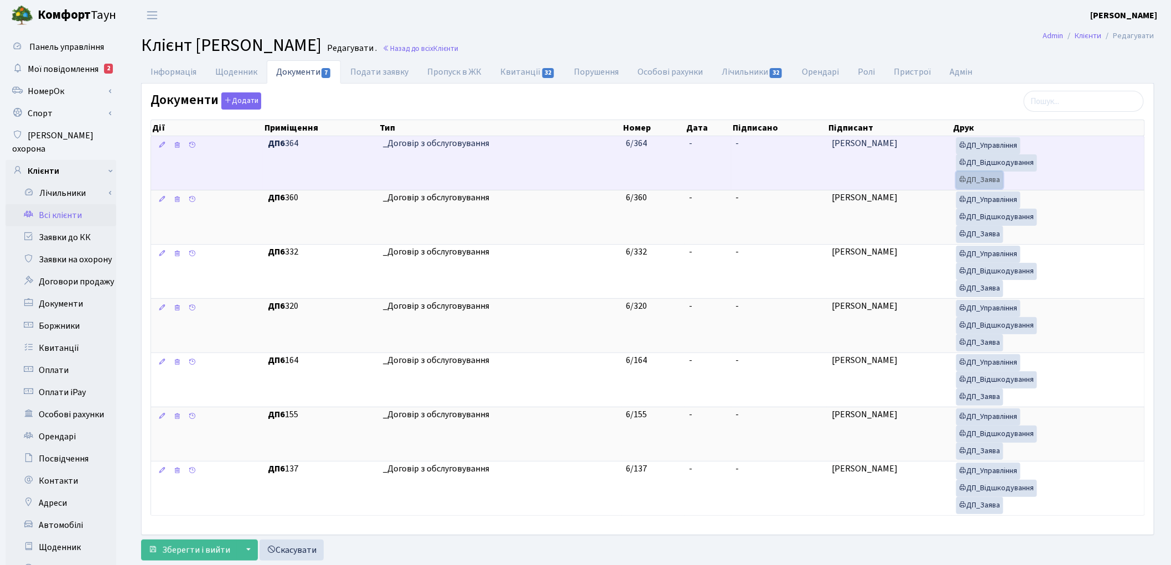
click at [992, 176] on link "ДП_Заява" at bounding box center [979, 180] width 47 height 17
click at [986, 158] on link "ДП_Відшкодування" at bounding box center [996, 162] width 81 height 17
click at [987, 144] on link "ДП_Управління" at bounding box center [988, 145] width 64 height 17
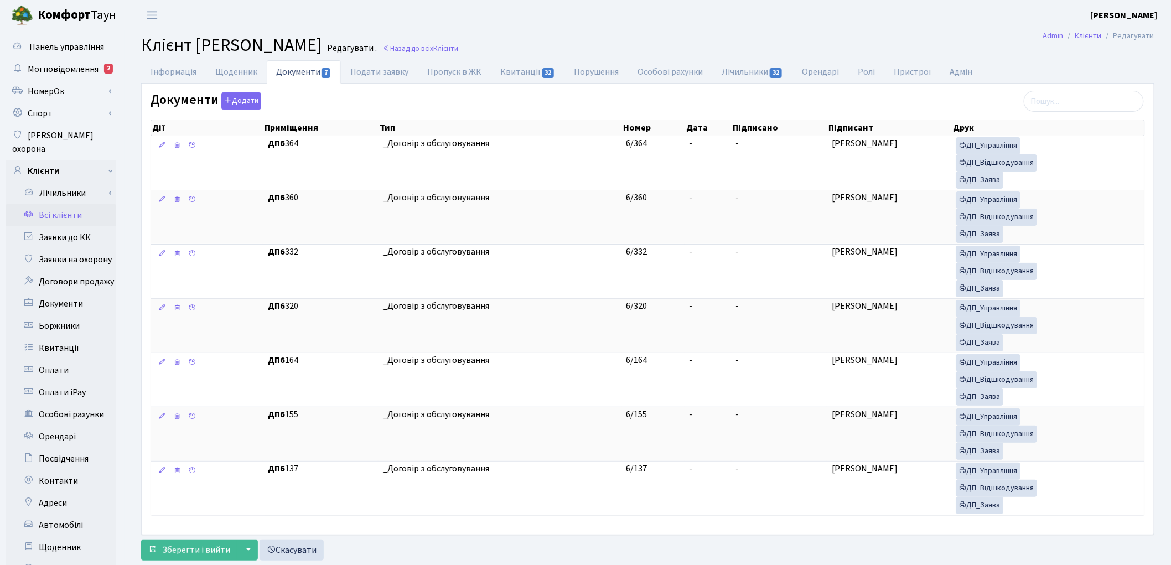
click at [59, 204] on link "Всі клієнти" at bounding box center [61, 215] width 111 height 22
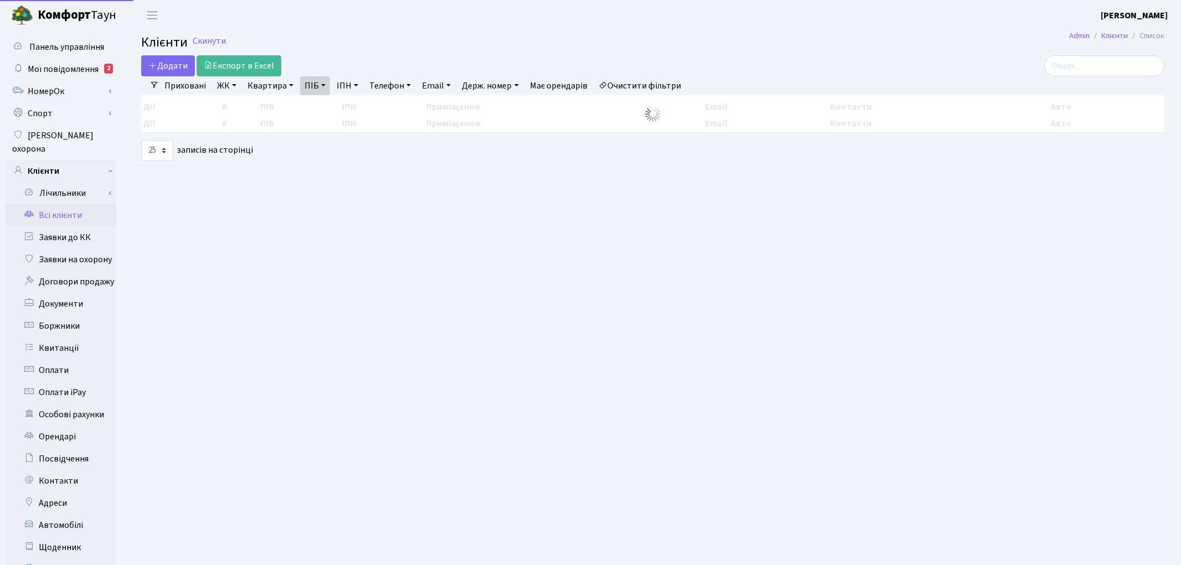
select select "25"
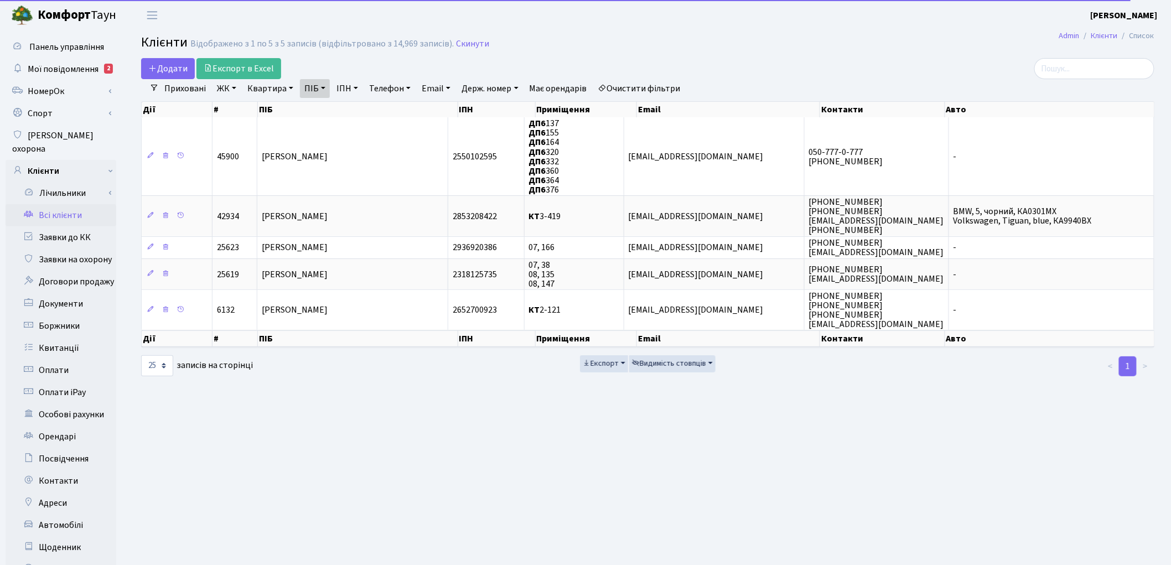
click at [657, 86] on link "Очистити фільтри" at bounding box center [639, 88] width 91 height 19
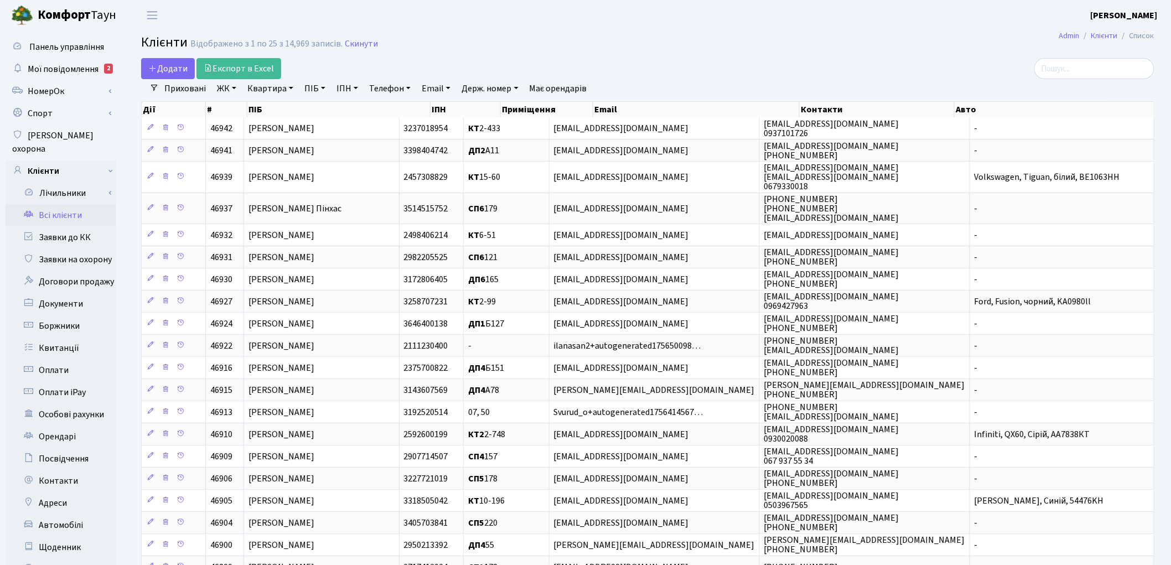
click at [258, 85] on link "Квартира" at bounding box center [270, 88] width 55 height 19
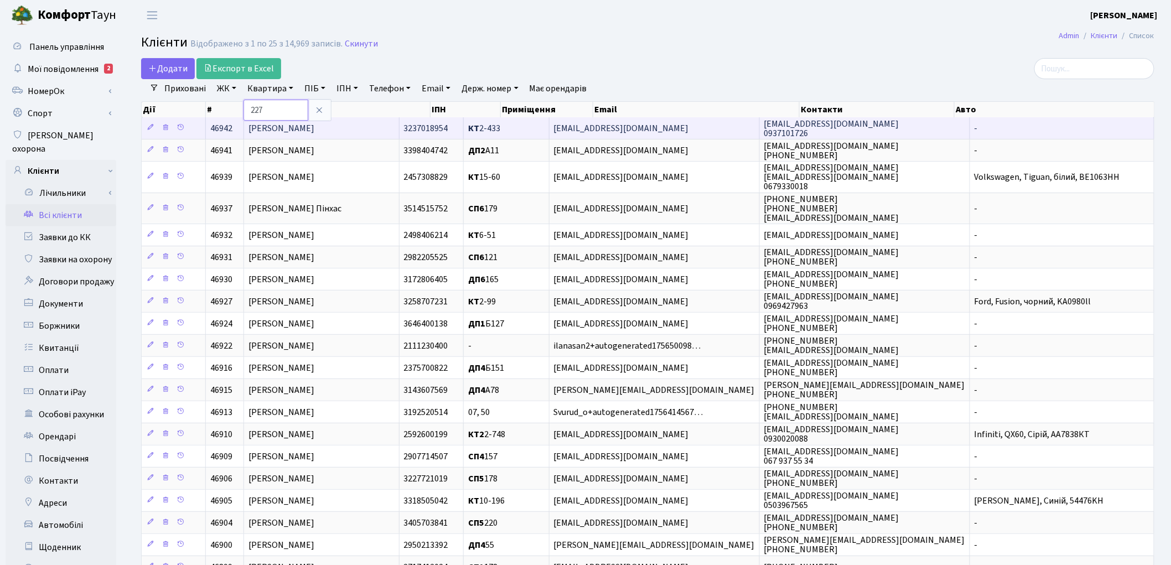
type input "227"
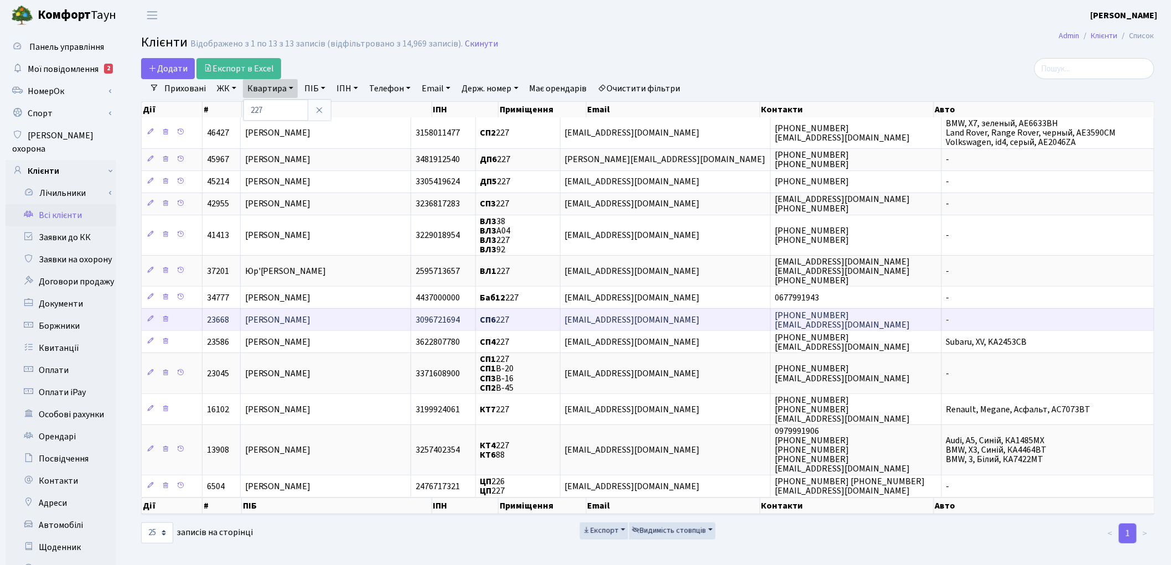
click at [311, 314] on span "[PERSON_NAME]" at bounding box center [278, 320] width 66 height 12
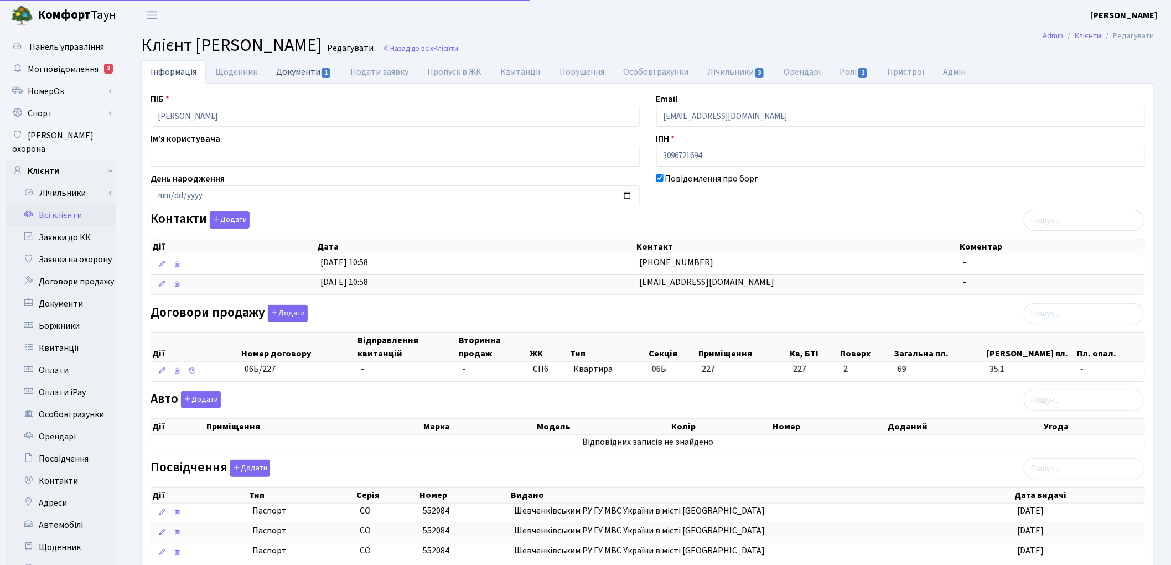
click at [289, 75] on link "Документи 1" at bounding box center [304, 71] width 74 height 23
select select "25"
